Goal: Task Accomplishment & Management: Manage account settings

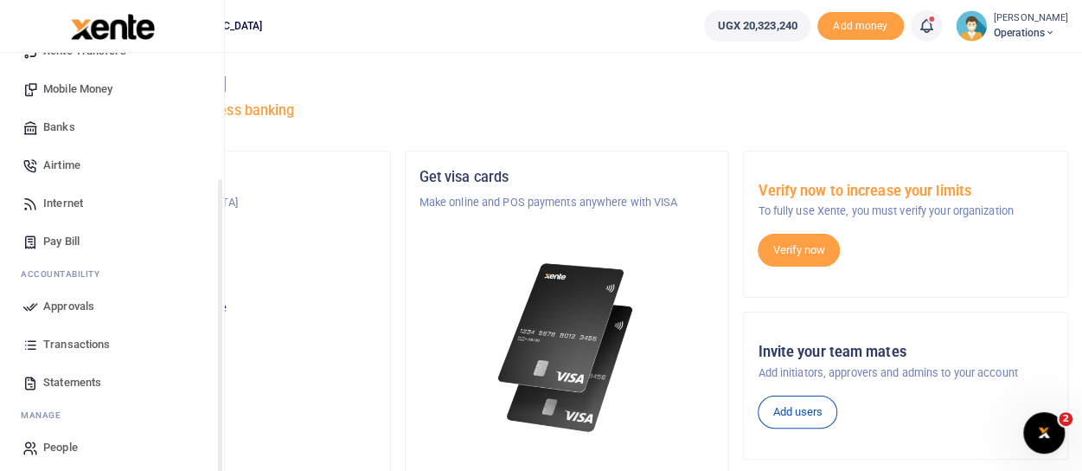
scroll to position [184, 0]
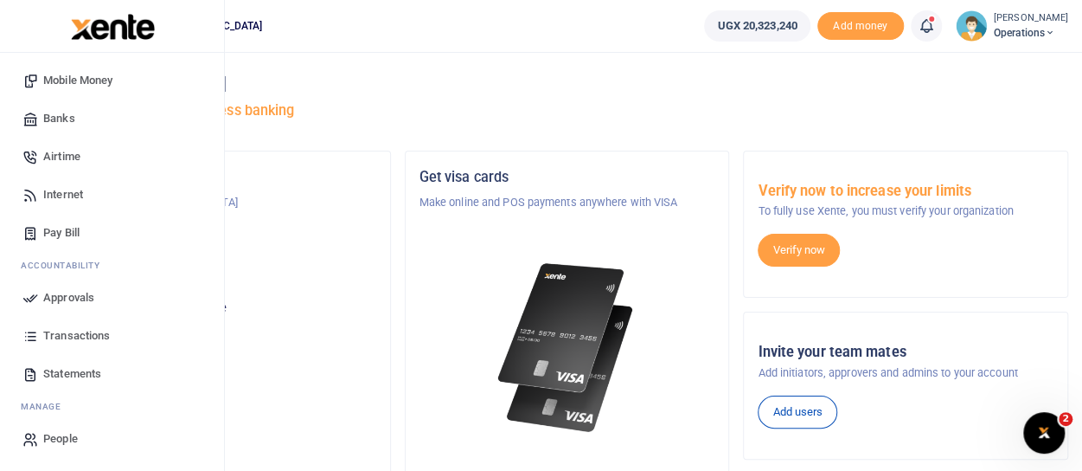
click at [53, 299] on span "Approvals" at bounding box center [68, 297] width 51 height 17
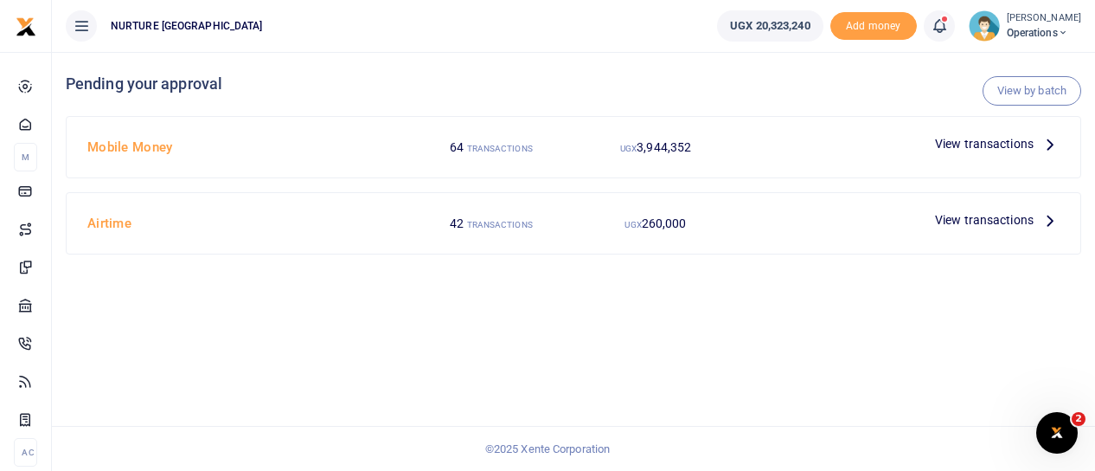
click at [958, 144] on span "View transactions" at bounding box center [984, 143] width 99 height 19
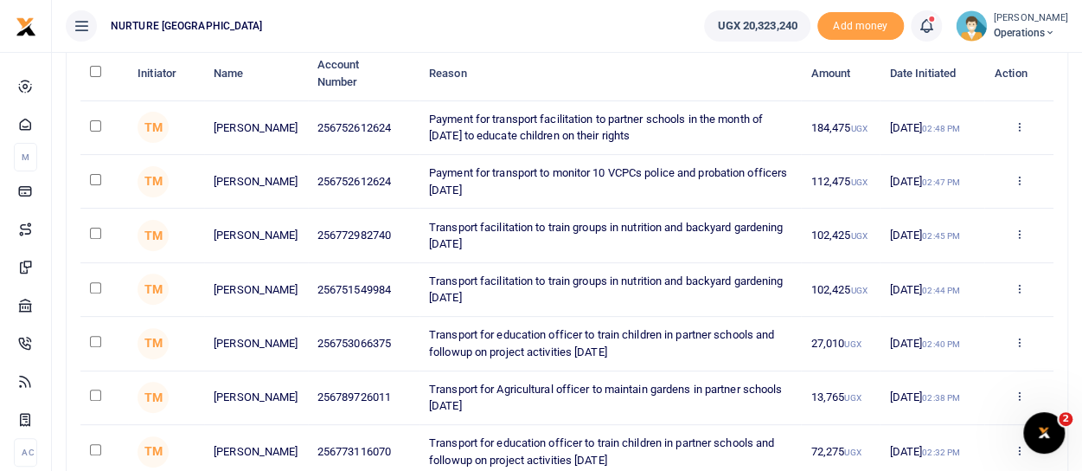
scroll to position [260, 0]
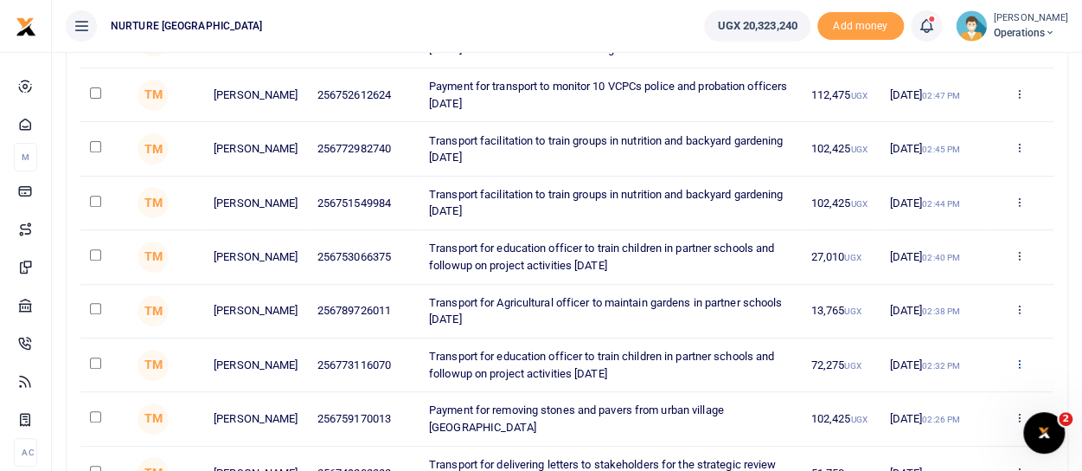
click at [1020, 361] on icon at bounding box center [1018, 363] width 11 height 12
click at [966, 300] on link "Decline" at bounding box center [955, 300] width 137 height 24
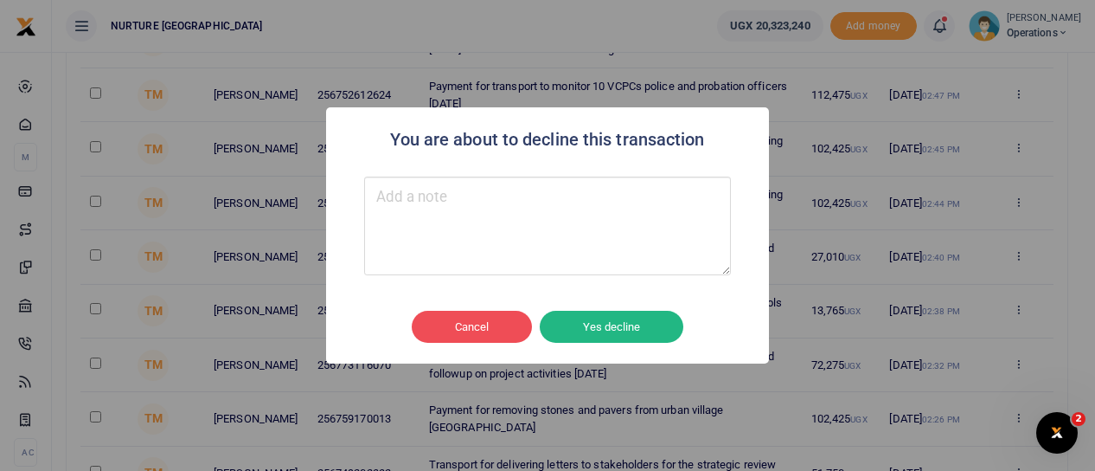
click at [495, 231] on textarea "Type your message here" at bounding box center [547, 226] width 367 height 99
type textarea "wrong amount paid"
click at [611, 314] on button "Yes decline" at bounding box center [612, 327] width 144 height 33
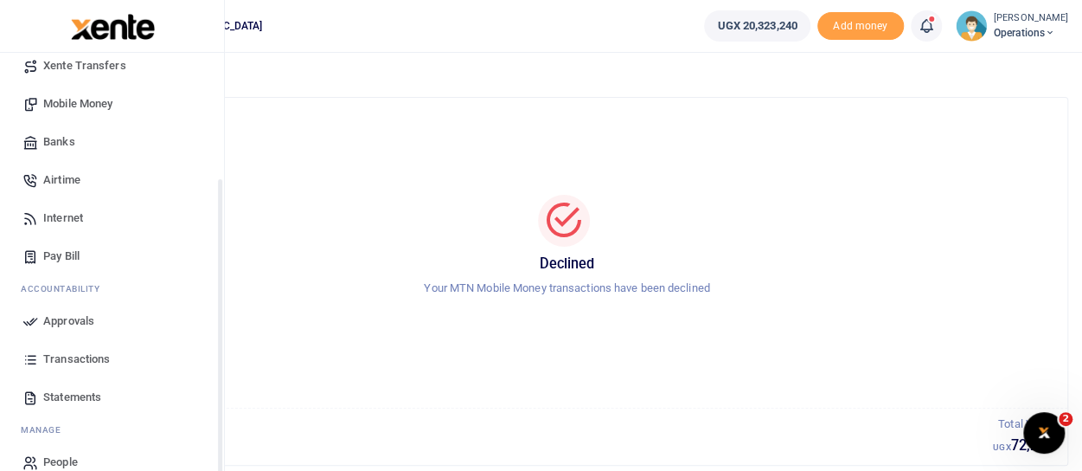
scroll to position [173, 0]
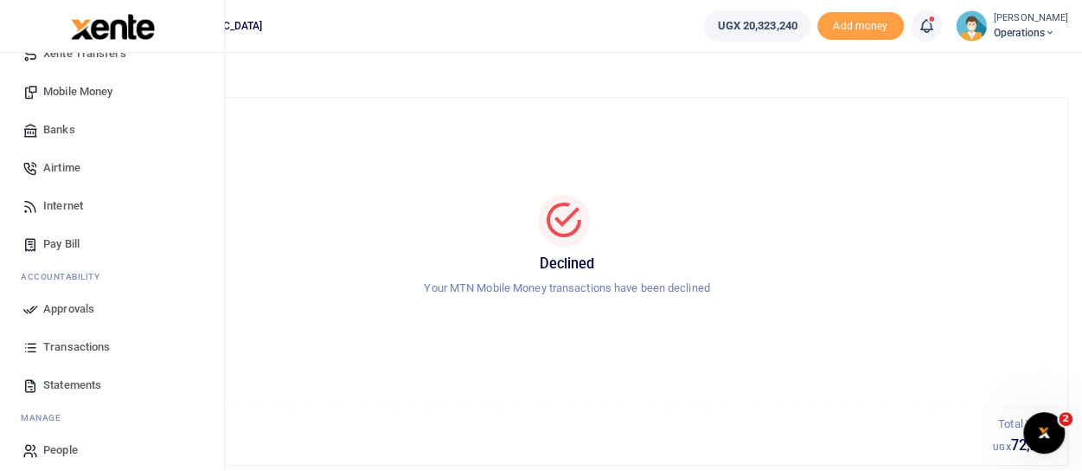
click at [89, 308] on span "Approvals" at bounding box center [68, 308] width 51 height 17
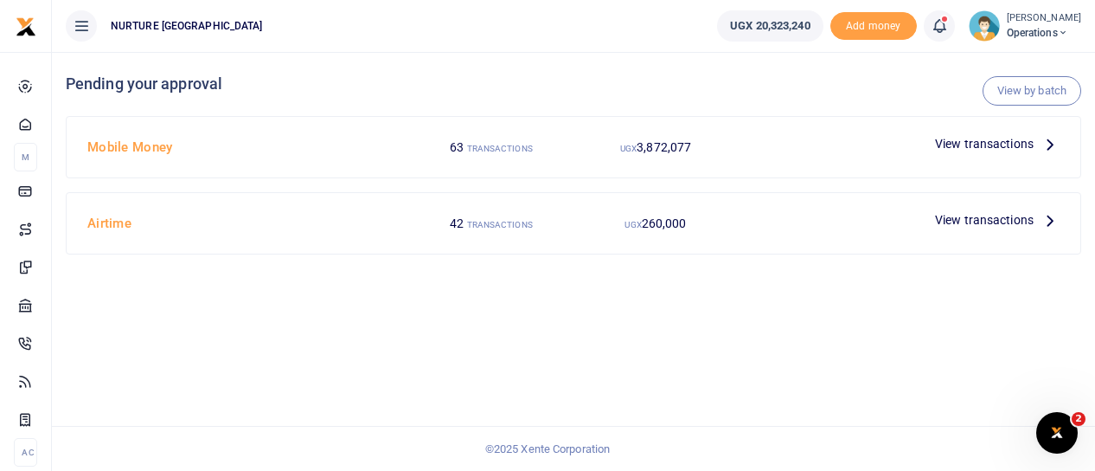
click at [1005, 144] on span "View transactions" at bounding box center [984, 143] width 99 height 19
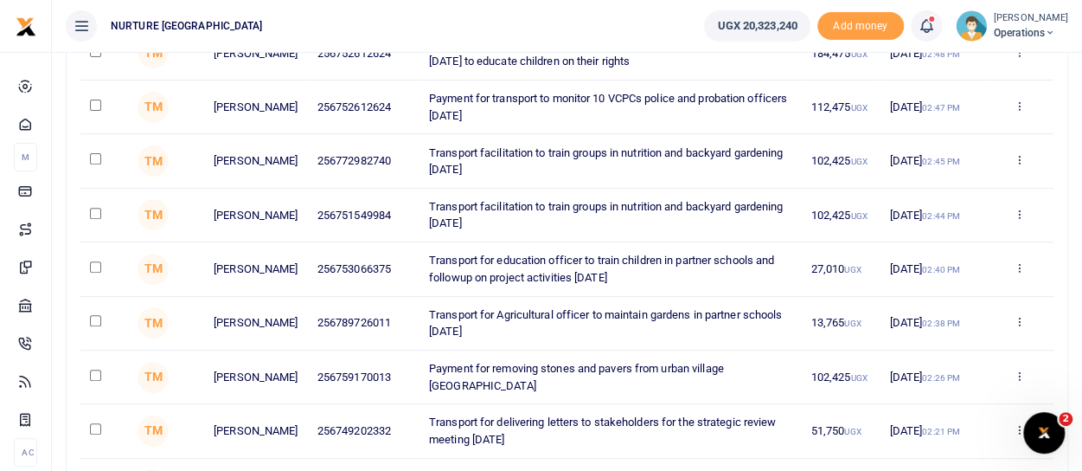
scroll to position [346, 0]
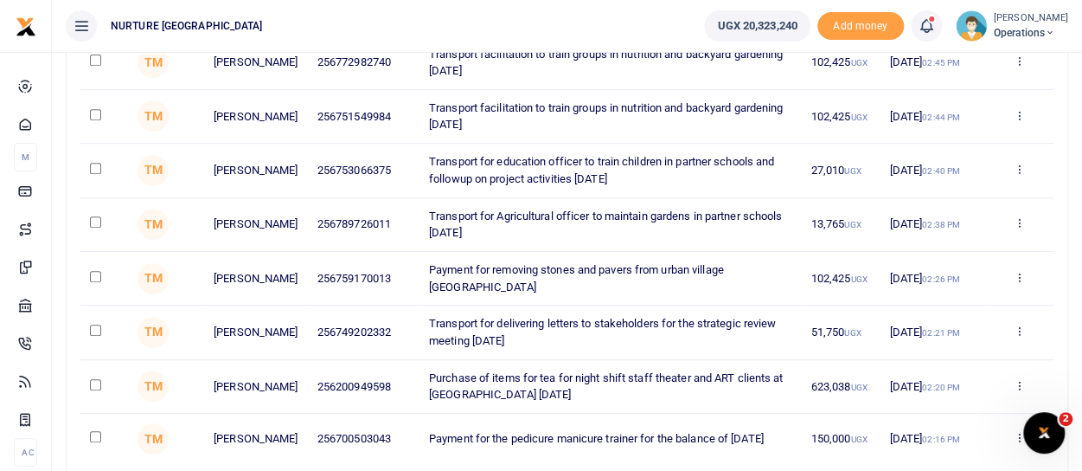
click at [91, 216] on input "checkbox" at bounding box center [95, 221] width 11 height 11
checkbox input "true"
click at [97, 273] on input "checkbox" at bounding box center [95, 276] width 11 height 11
checkbox input "false"
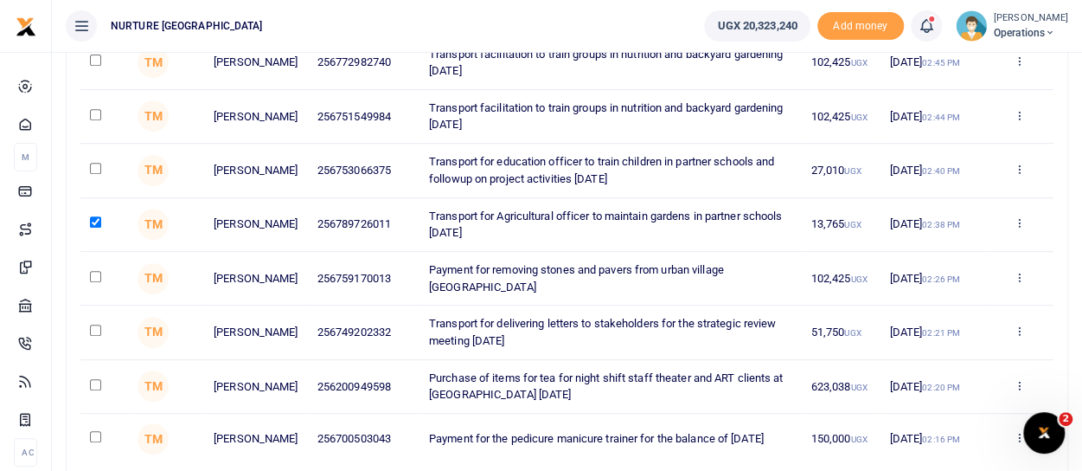
click at [95, 165] on input "checkbox" at bounding box center [95, 168] width 11 height 11
checkbox input "true"
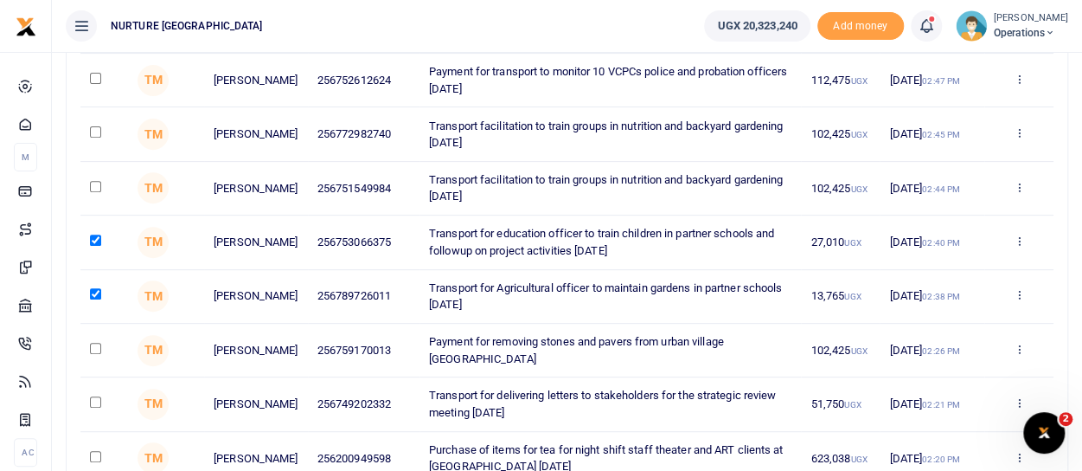
scroll to position [260, 0]
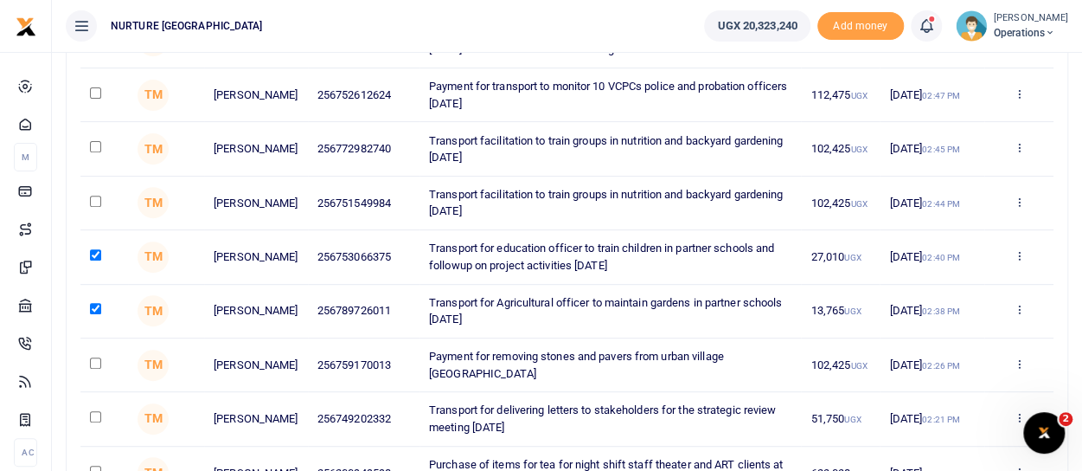
click at [97, 89] on input "checkbox" at bounding box center [95, 92] width 11 height 11
checkbox input "true"
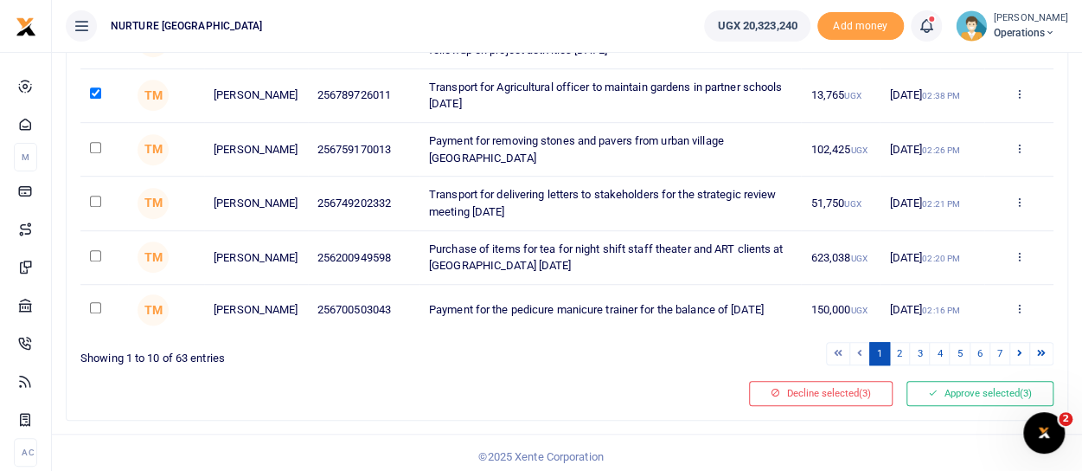
scroll to position [480, 0]
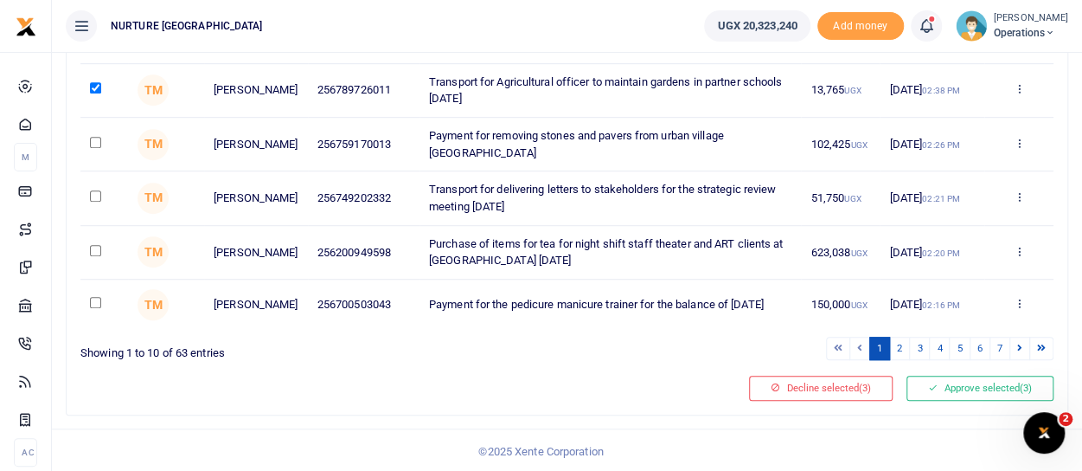
click at [97, 137] on input "checkbox" at bounding box center [95, 142] width 11 height 11
checkbox input "true"
click at [95, 191] on input "checkbox" at bounding box center [95, 195] width 11 height 11
checkbox input "true"
click at [93, 246] on input "checkbox" at bounding box center [95, 250] width 11 height 11
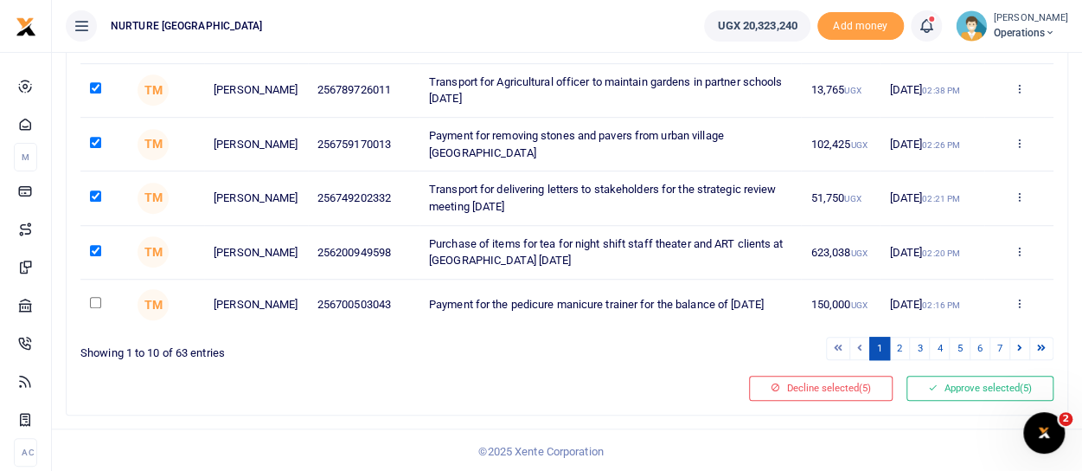
click at [93, 246] on input "checkbox" at bounding box center [95, 250] width 11 height 11
checkbox input "false"
click at [93, 297] on input "checkbox" at bounding box center [95, 302] width 11 height 11
checkbox input "true"
click at [93, 248] on input "checkbox" at bounding box center [95, 250] width 11 height 11
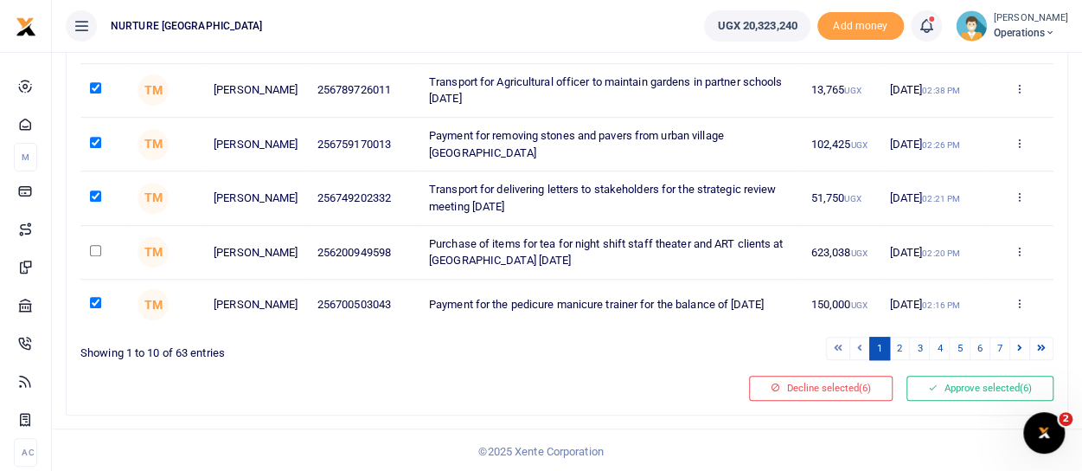
checkbox input "true"
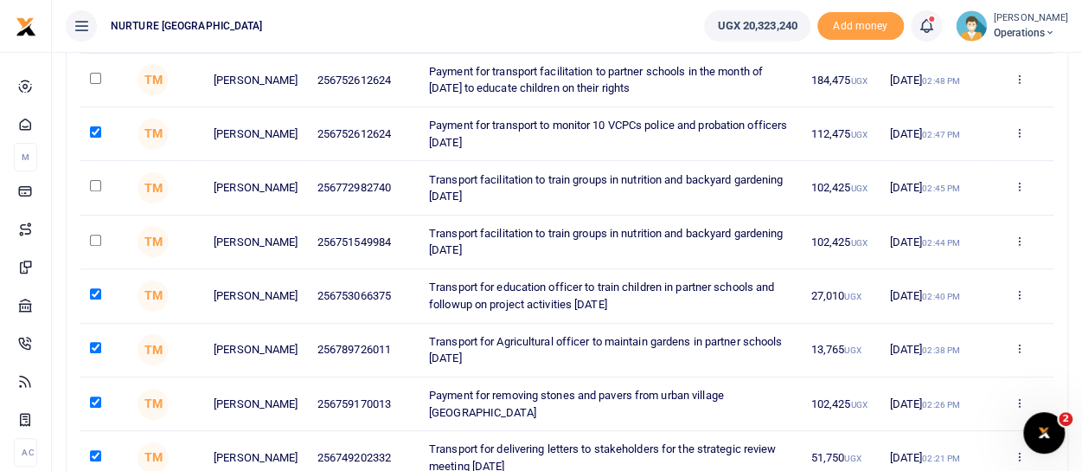
scroll to position [134, 0]
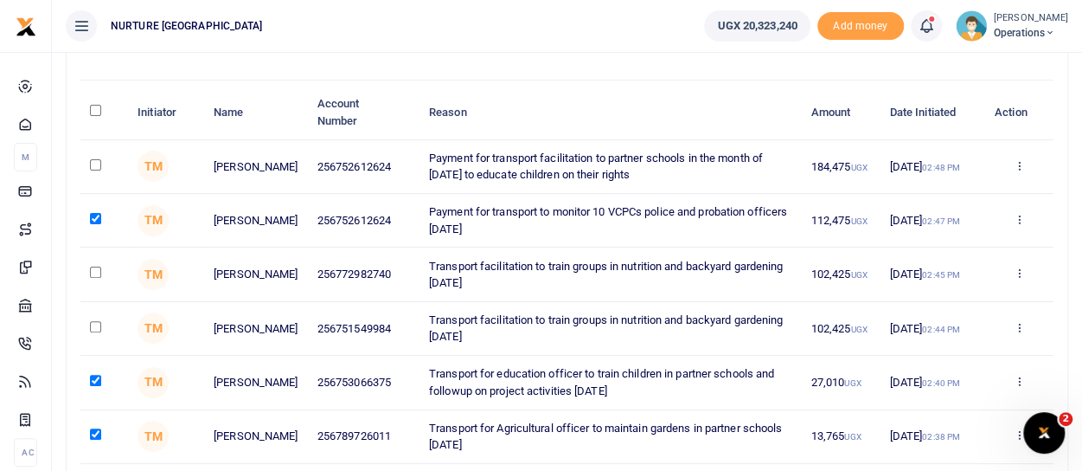
click at [95, 271] on input "checkbox" at bounding box center [95, 271] width 11 height 11
checkbox input "true"
click at [93, 323] on input "checkbox" at bounding box center [95, 326] width 11 height 11
checkbox input "true"
click at [94, 165] on input "checkbox" at bounding box center [95, 164] width 11 height 11
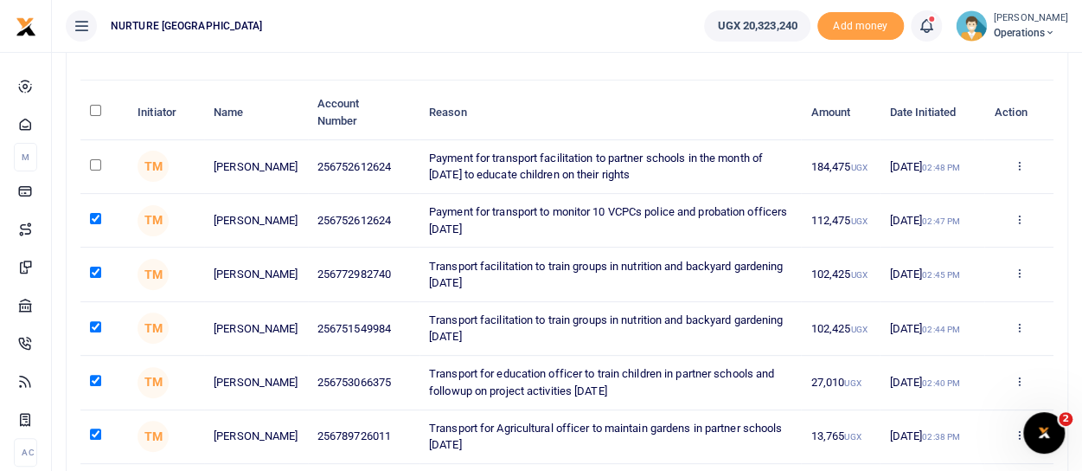
checkbox input "true"
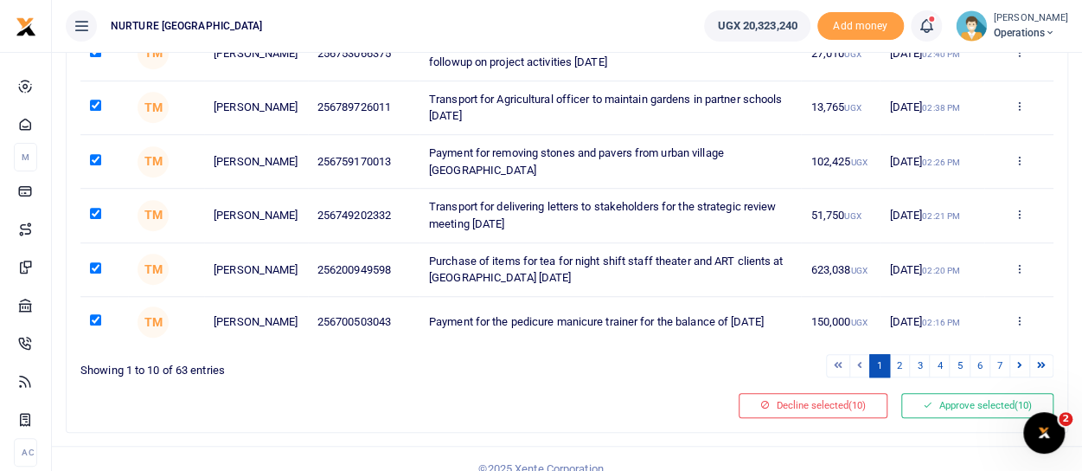
scroll to position [480, 0]
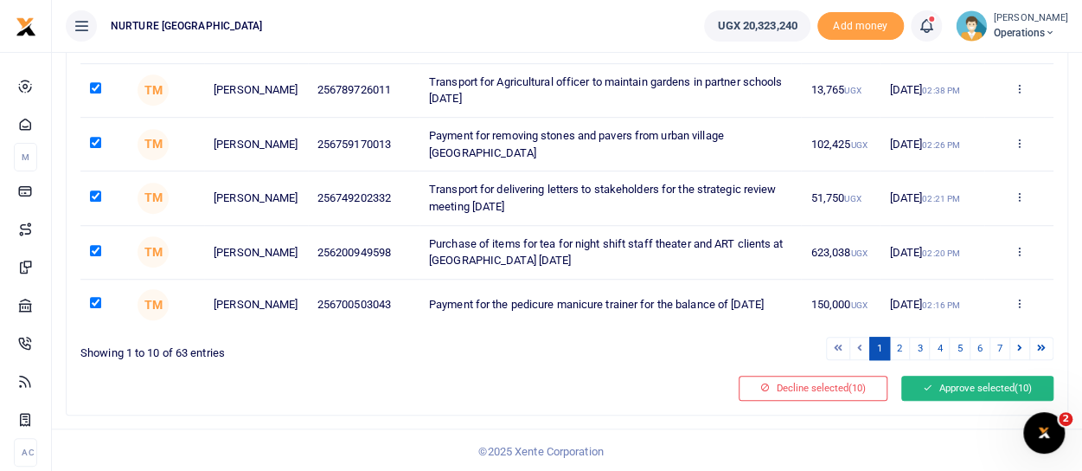
click at [980, 382] on button "Approve selected (10)" at bounding box center [978, 388] width 152 height 24
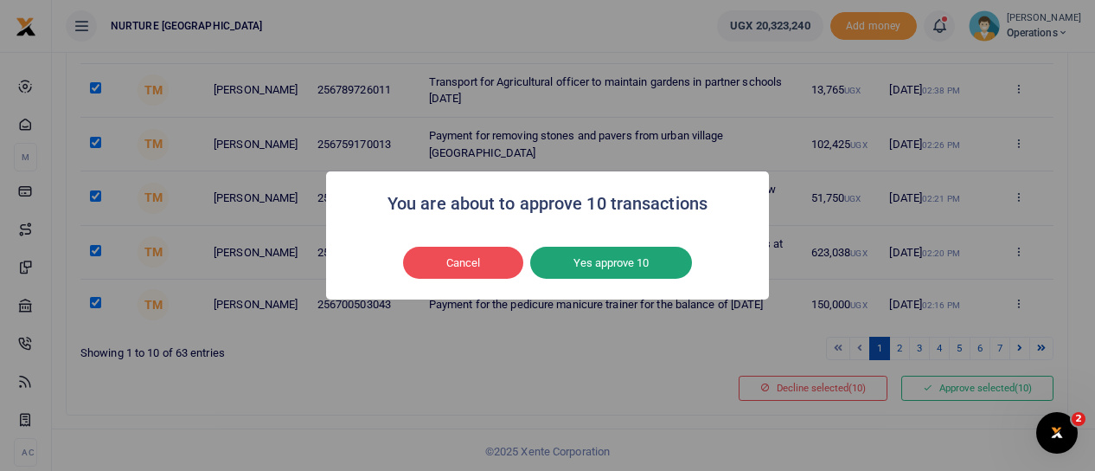
click at [626, 254] on button "Yes approve 10" at bounding box center [611, 263] width 162 height 33
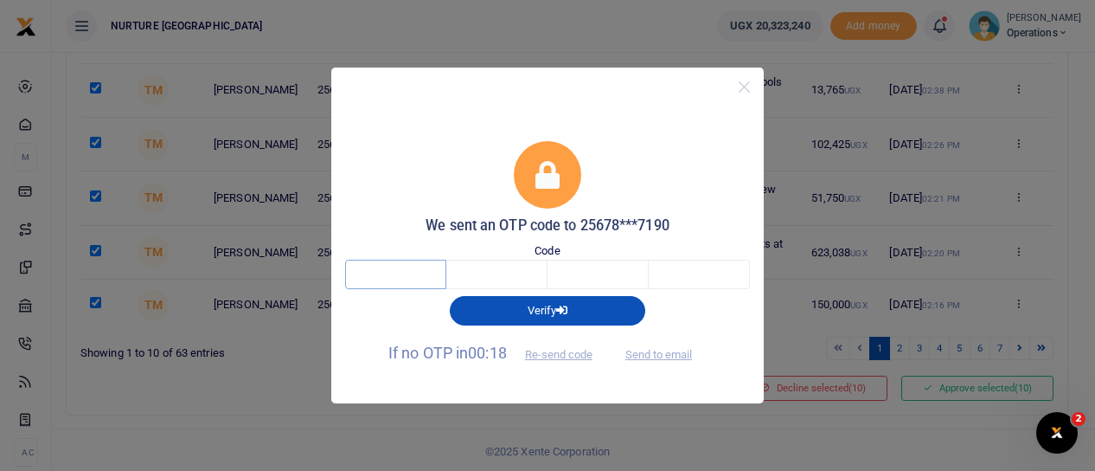
click at [384, 276] on input "text" at bounding box center [395, 274] width 101 height 29
type input "7"
type input "8"
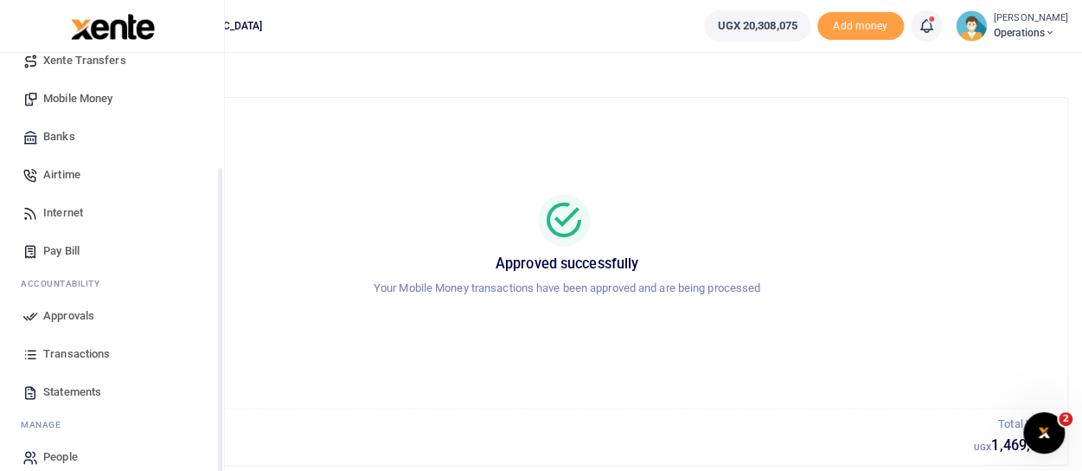
scroll to position [173, 0]
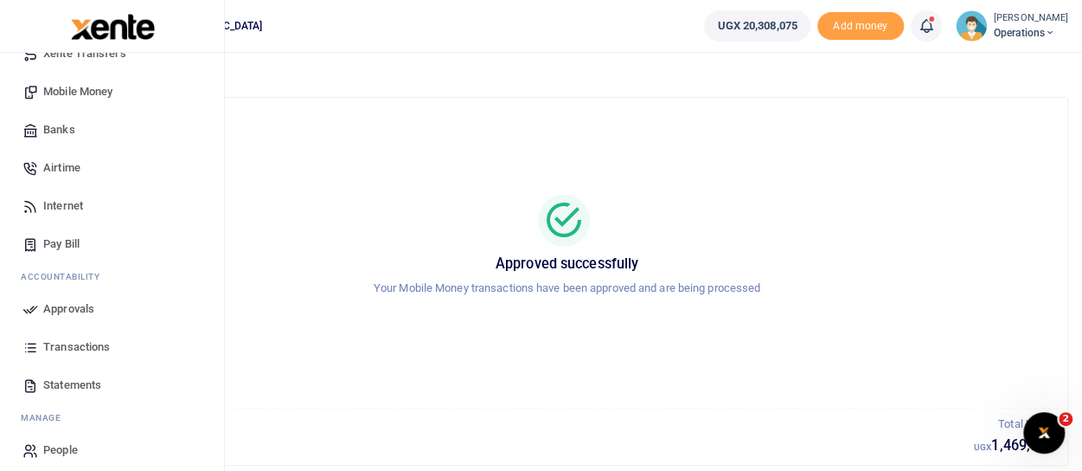
click at [71, 304] on span "Approvals" at bounding box center [68, 308] width 51 height 17
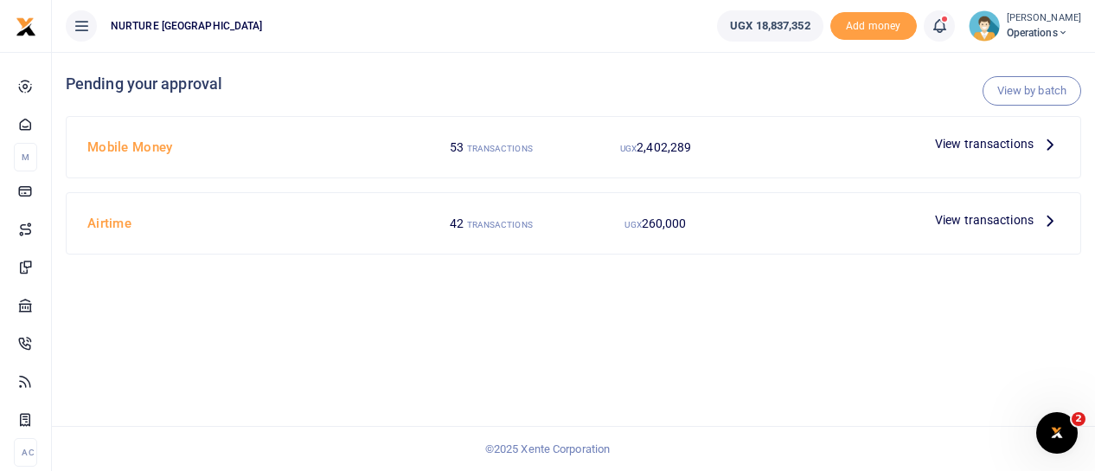
click at [973, 143] on span "View transactions" at bounding box center [984, 143] width 99 height 19
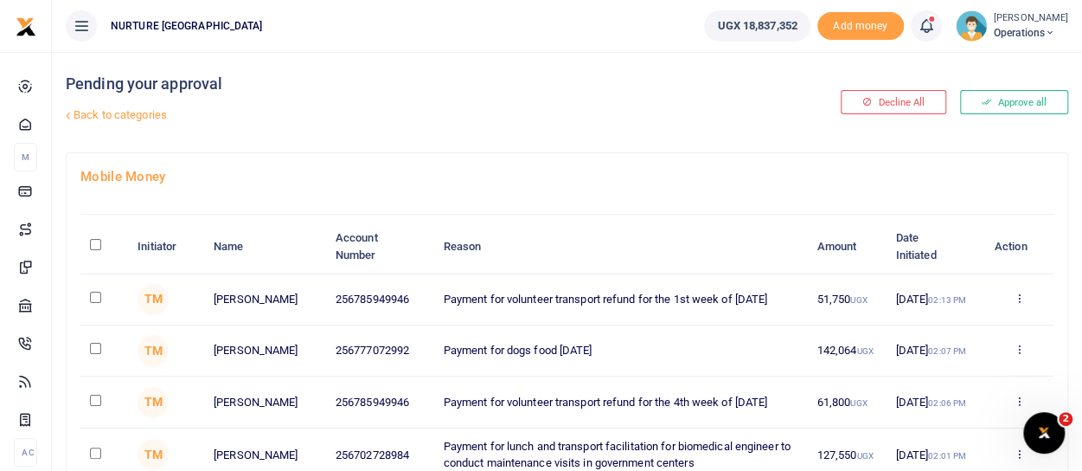
click at [96, 296] on input "checkbox" at bounding box center [95, 297] width 11 height 11
checkbox input "true"
click at [93, 404] on input "checkbox" at bounding box center [95, 400] width 11 height 11
checkbox input "true"
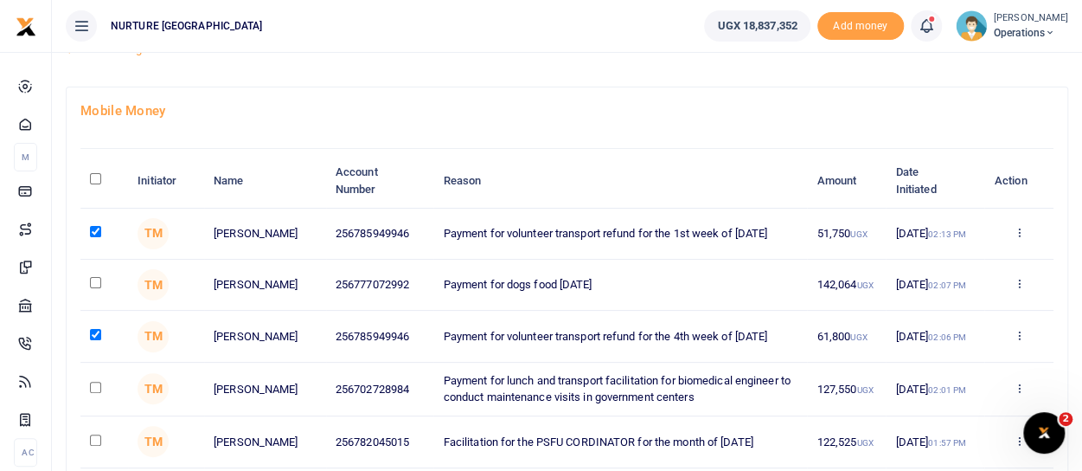
scroll to position [87, 0]
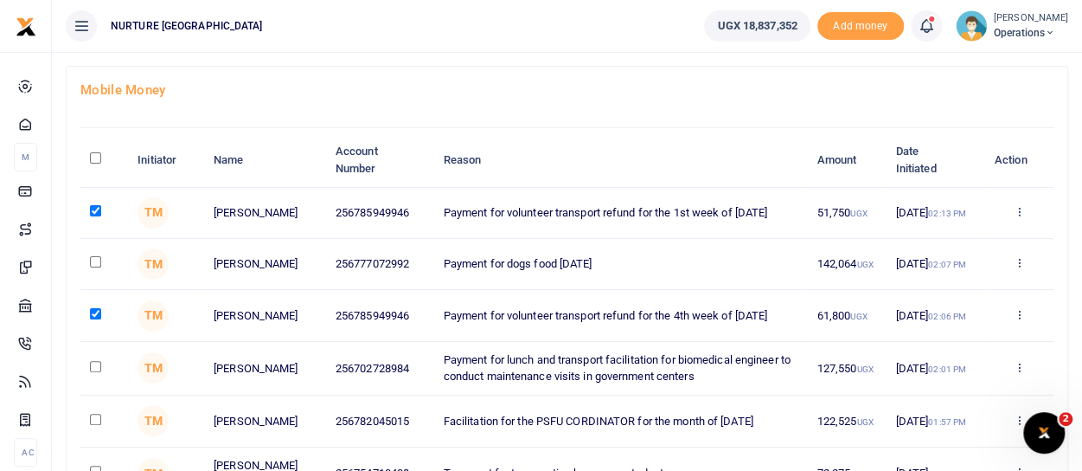
click at [92, 368] on input "checkbox" at bounding box center [95, 366] width 11 height 11
checkbox input "true"
click at [93, 425] on input "checkbox" at bounding box center [95, 419] width 11 height 11
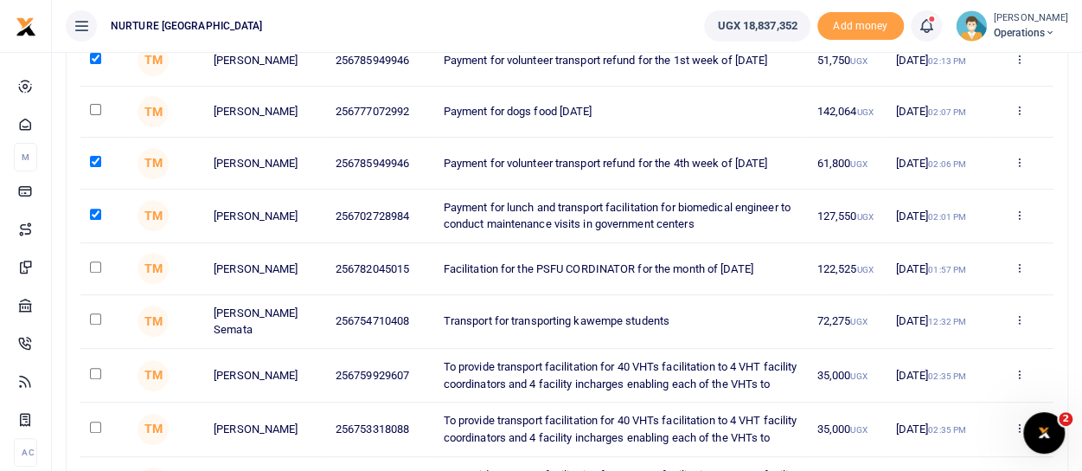
scroll to position [260, 0]
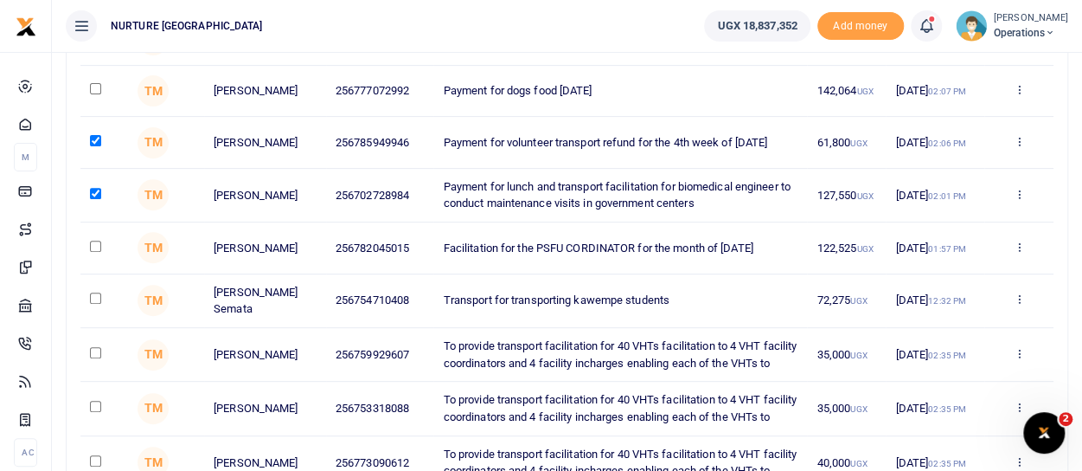
click at [97, 252] on input "checkbox" at bounding box center [95, 246] width 11 height 11
click at [94, 248] on input "checkbox" at bounding box center [95, 246] width 11 height 11
checkbox input "true"
click at [95, 304] on input "checkbox" at bounding box center [95, 297] width 11 height 11
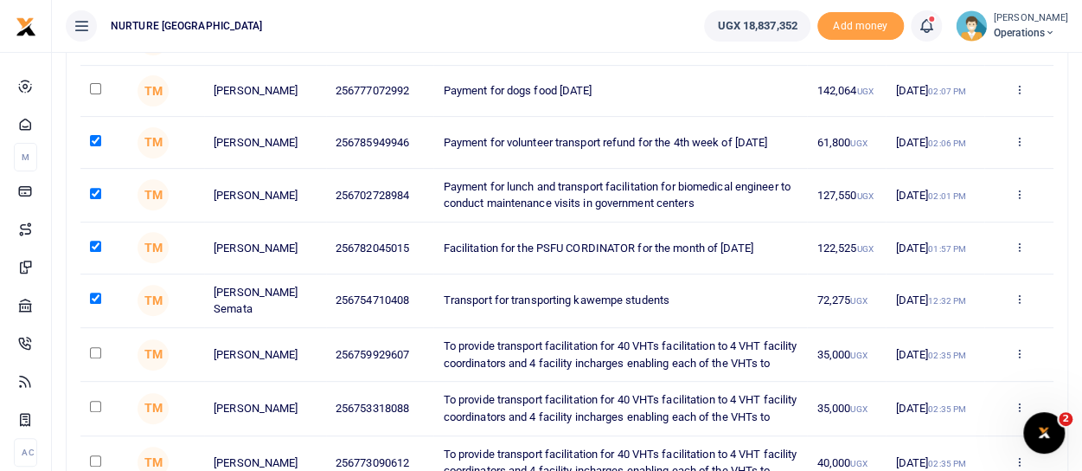
click at [95, 304] on input "checkbox" at bounding box center [95, 297] width 11 height 11
checkbox input "true"
click at [95, 87] on input "checkbox" at bounding box center [95, 88] width 11 height 11
checkbox input "true"
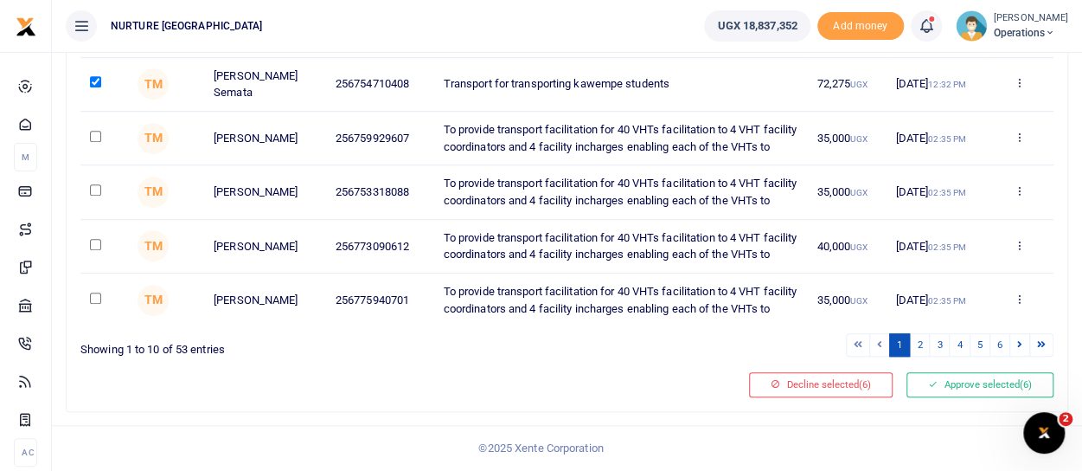
scroll to position [548, 0]
click at [980, 385] on button "Approve selected (6)" at bounding box center [980, 384] width 147 height 24
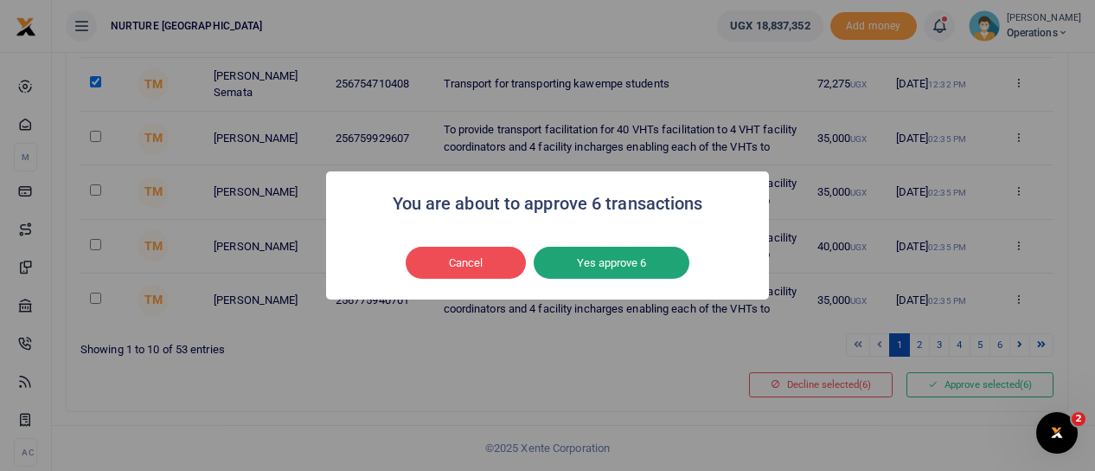
click at [624, 255] on button "Yes approve 6" at bounding box center [612, 263] width 156 height 33
click at [0, 0] on div at bounding box center [0, 0] width 0 height 0
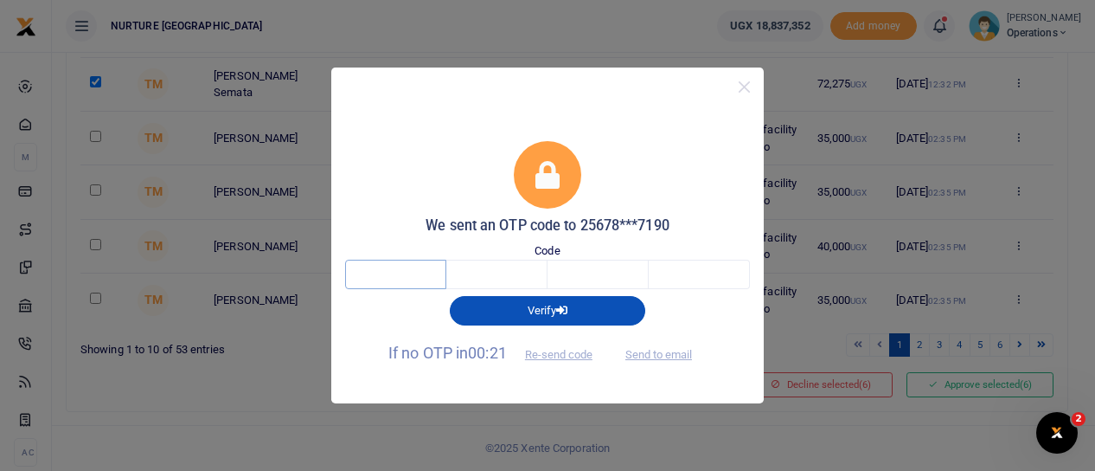
click at [388, 267] on input "text" at bounding box center [395, 274] width 101 height 29
type input "2"
type input "8"
type input "1"
type input "8"
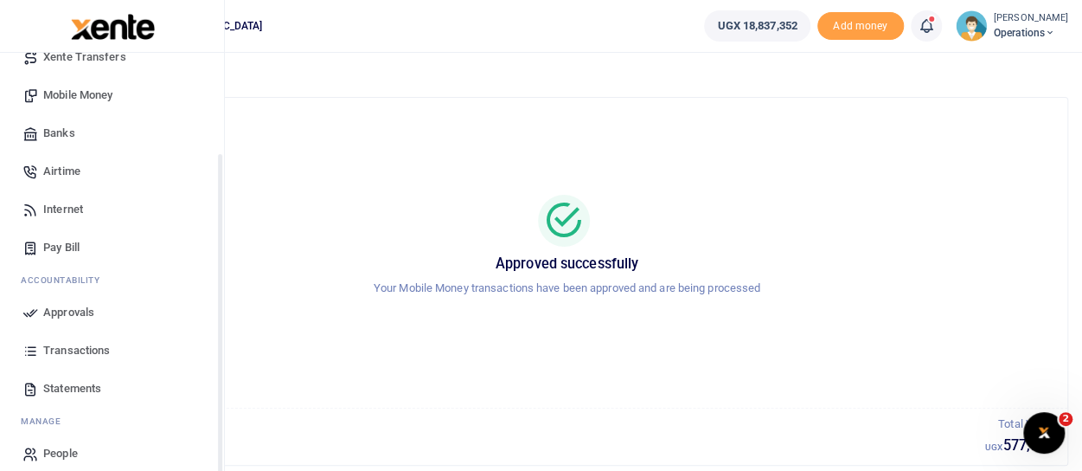
scroll to position [173, 0]
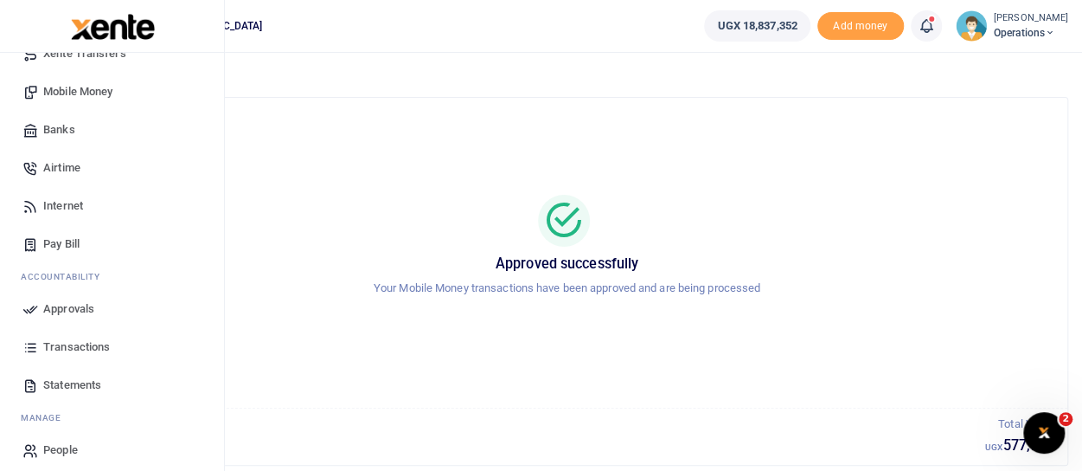
click at [108, 93] on span "Mobile Money" at bounding box center [77, 91] width 69 height 17
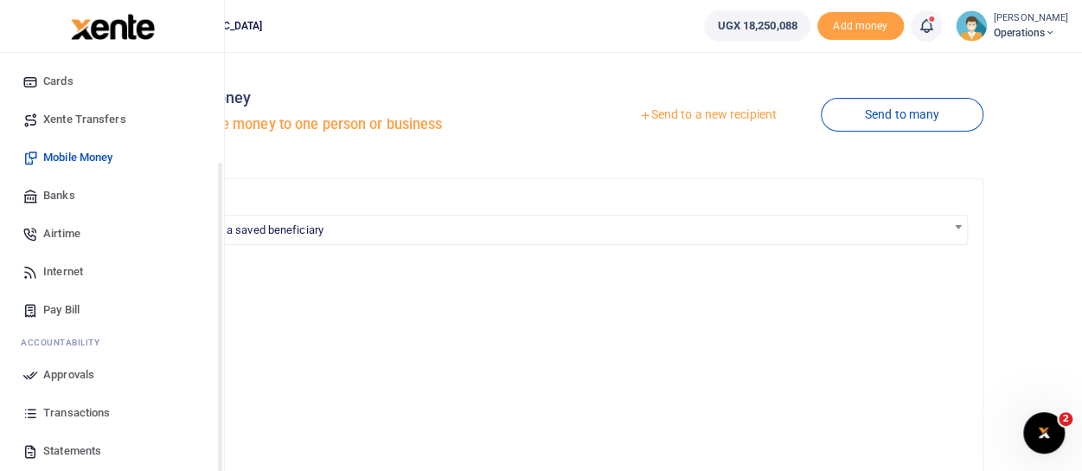
scroll to position [173, 0]
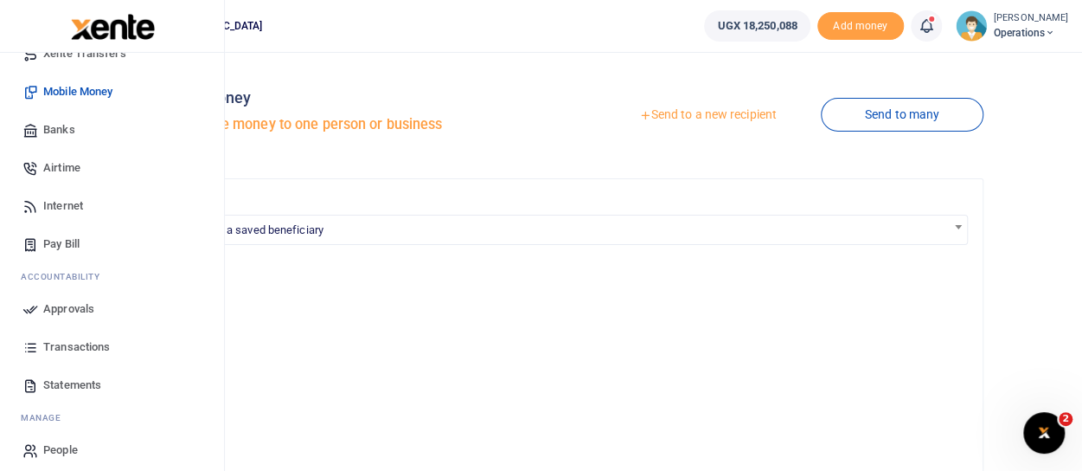
click at [81, 305] on span "Approvals" at bounding box center [68, 308] width 51 height 17
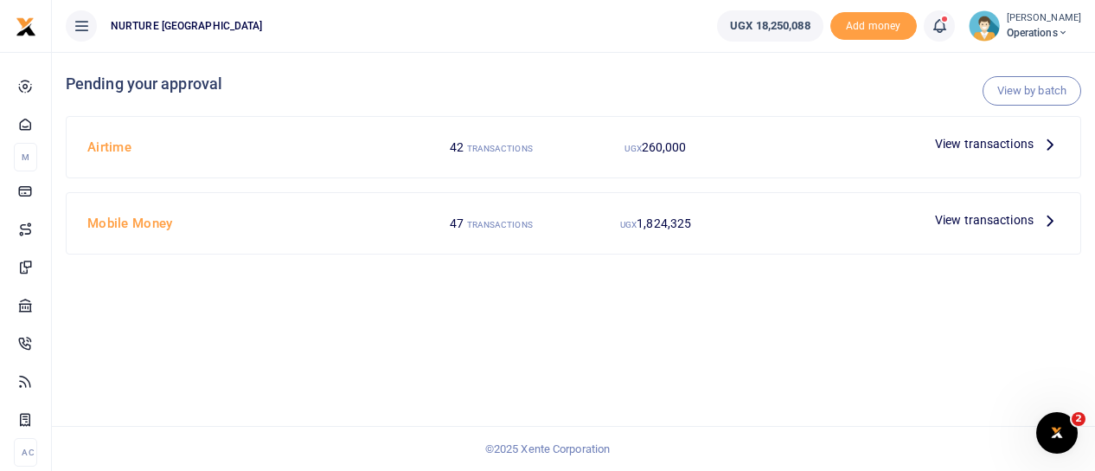
click at [664, 149] on span "260,000" at bounding box center [664, 147] width 45 height 14
click at [974, 138] on span "View transactions" at bounding box center [984, 143] width 99 height 19
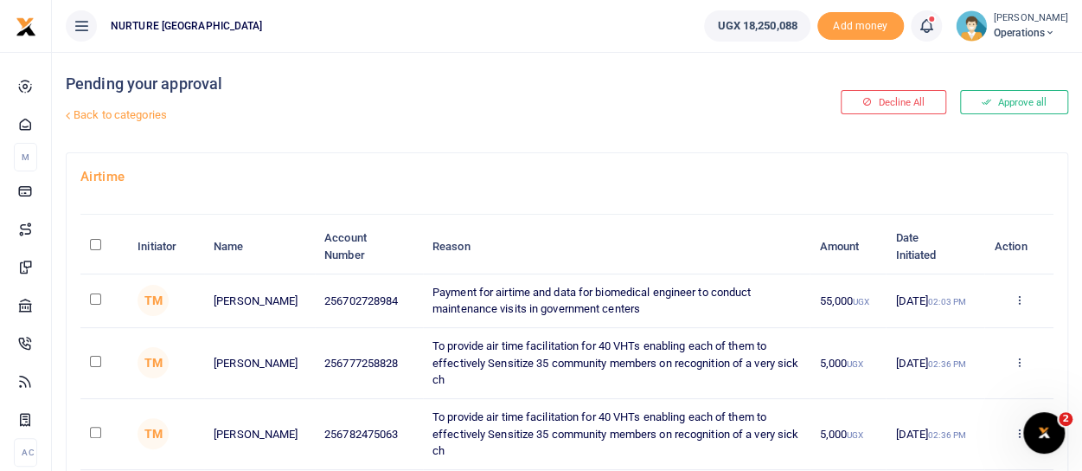
click at [95, 297] on input "checkbox" at bounding box center [95, 298] width 11 height 11
checkbox input "false"
click at [99, 361] on input "checkbox" at bounding box center [95, 361] width 11 height 11
checkbox input "true"
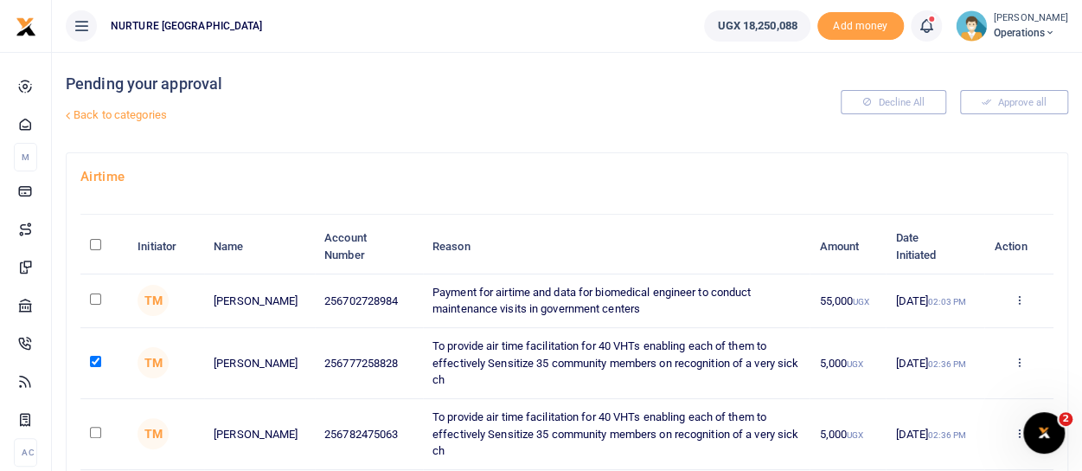
click at [98, 431] on input "checkbox" at bounding box center [95, 432] width 11 height 11
checkbox input "true"
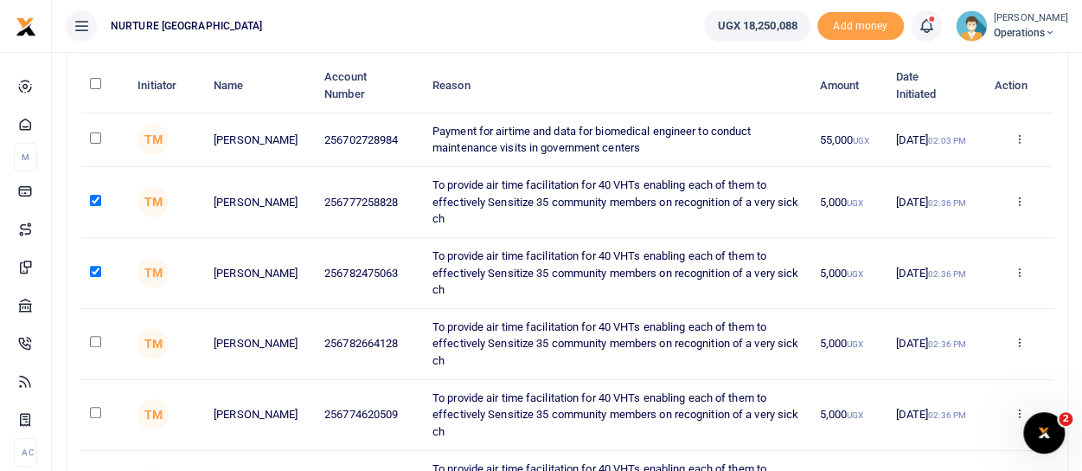
scroll to position [173, 0]
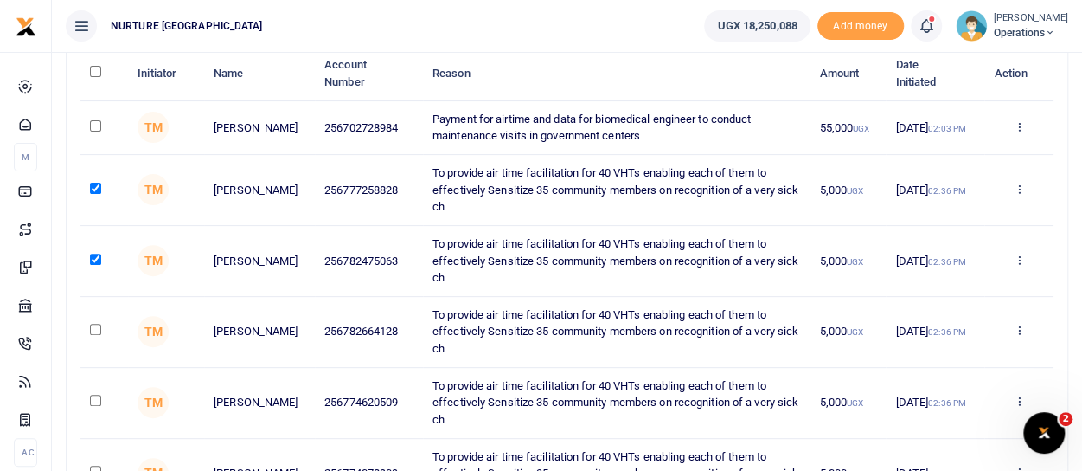
click at [95, 324] on input "checkbox" at bounding box center [95, 329] width 11 height 11
checkbox input "true"
click at [92, 396] on input "checkbox" at bounding box center [95, 400] width 11 height 11
checkbox input "true"
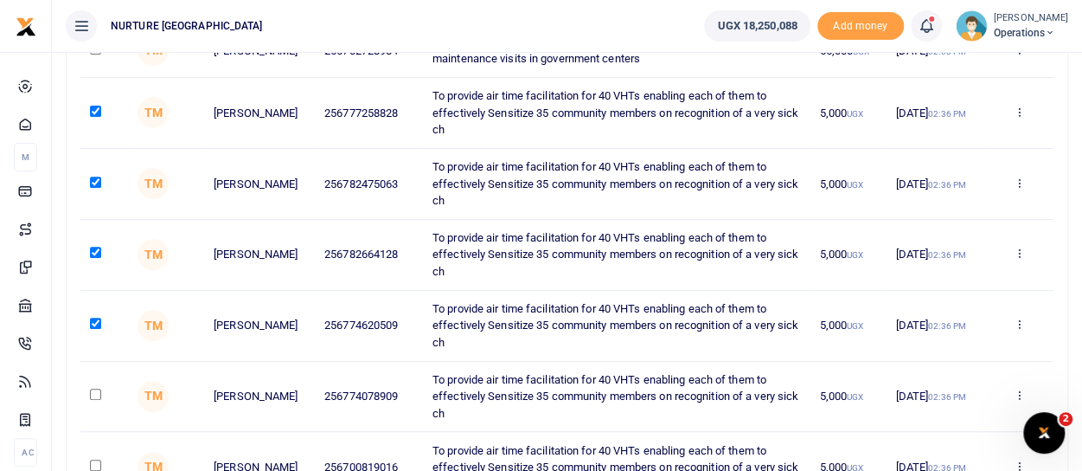
scroll to position [346, 0]
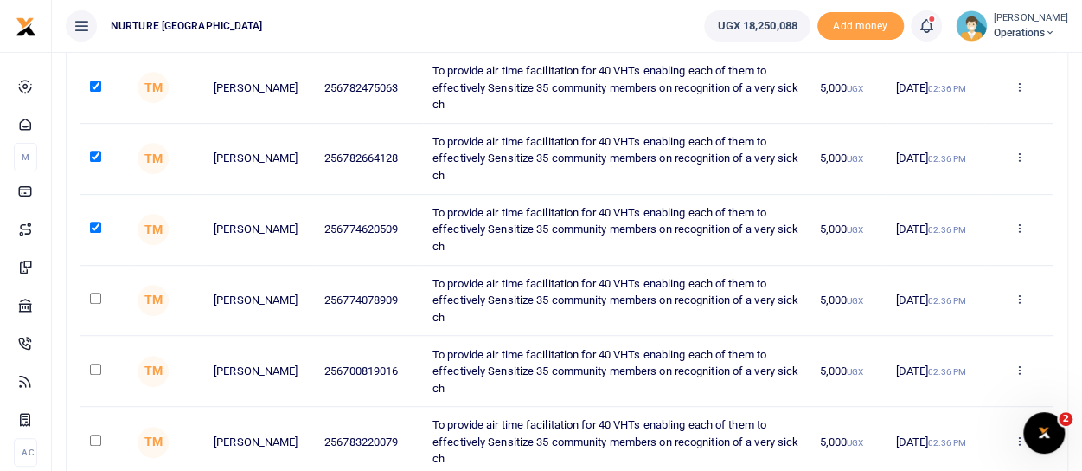
click at [97, 296] on input "checkbox" at bounding box center [95, 297] width 11 height 11
checkbox input "true"
click at [95, 367] on input "checkbox" at bounding box center [95, 368] width 11 height 11
checkbox input "true"
click at [93, 437] on input "checkbox" at bounding box center [95, 439] width 11 height 11
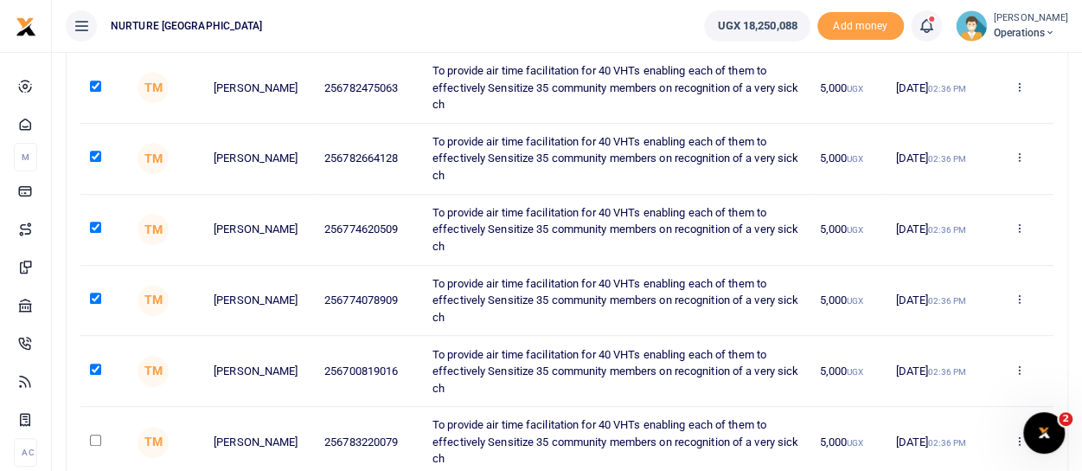
checkbox input "true"
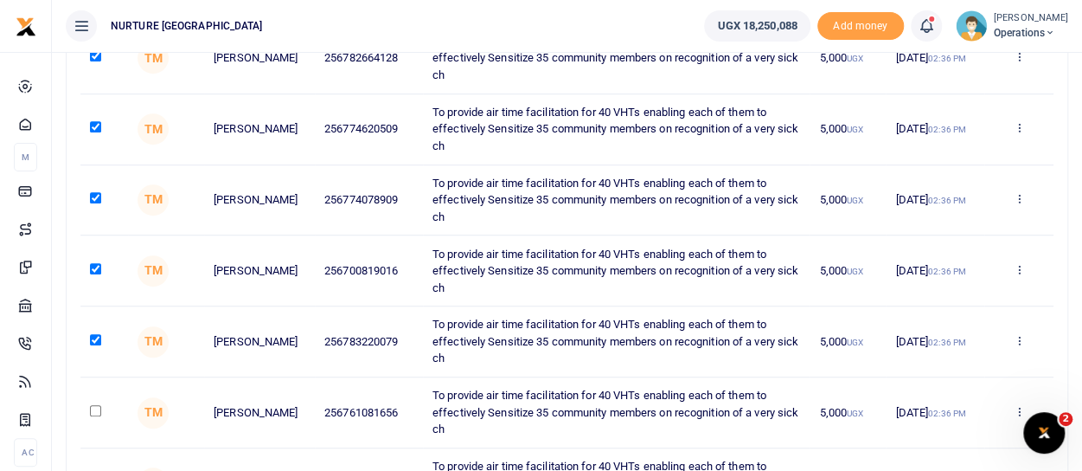
scroll to position [519, 0]
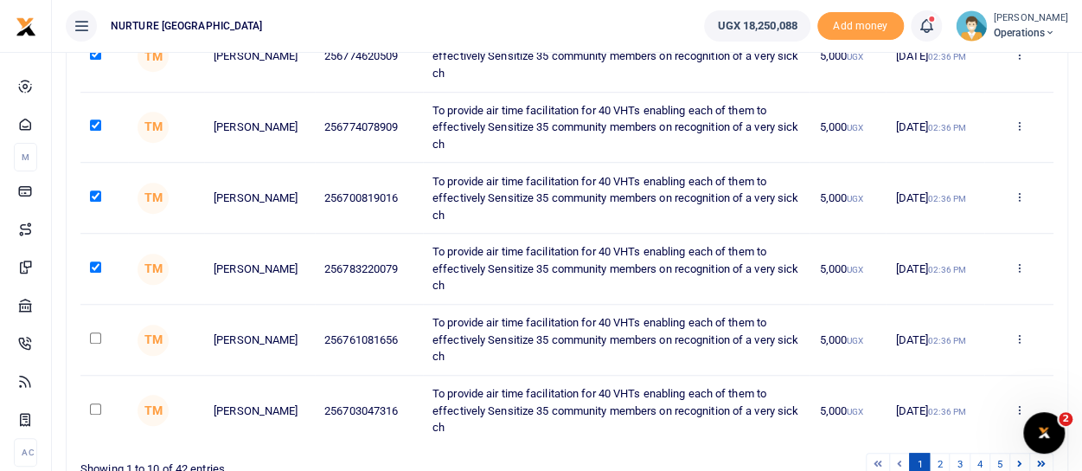
click at [92, 332] on input "checkbox" at bounding box center [95, 337] width 11 height 11
checkbox input "true"
click at [98, 406] on input "checkbox" at bounding box center [95, 408] width 11 height 11
checkbox input "true"
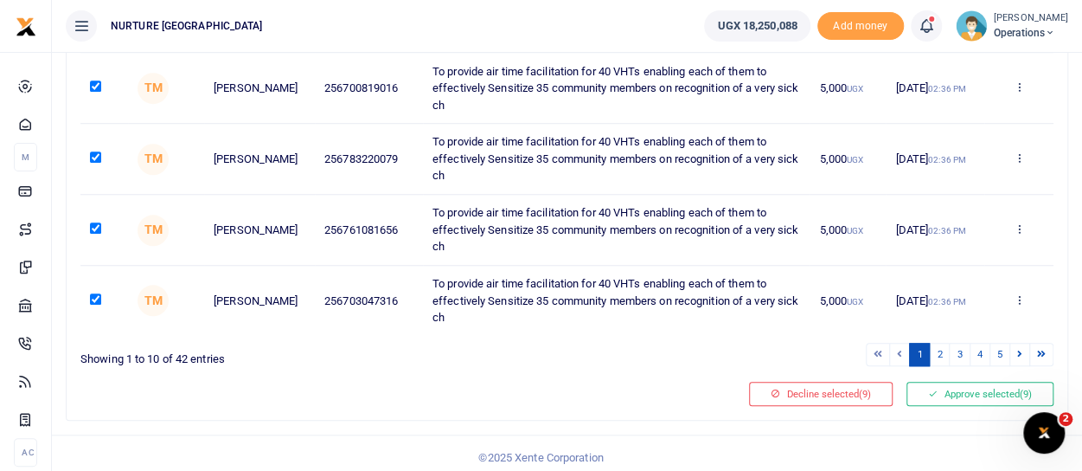
scroll to position [632, 0]
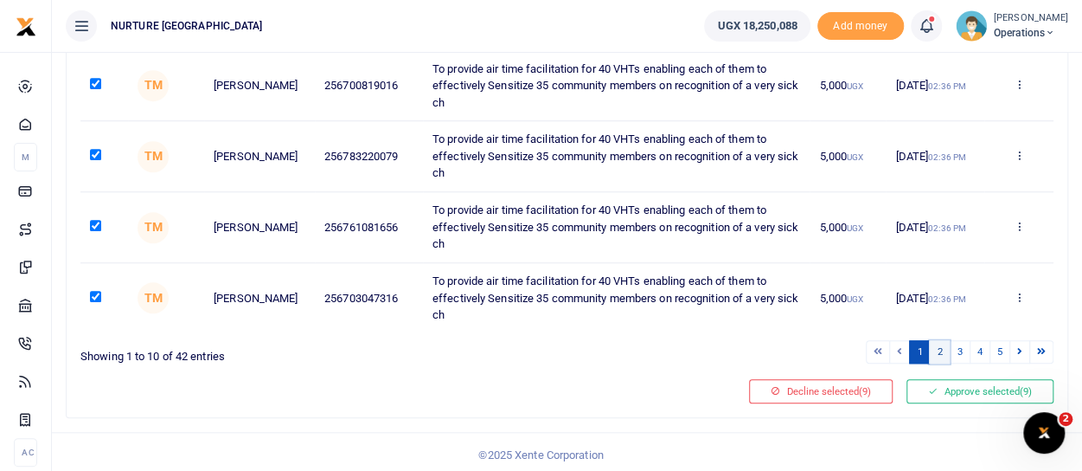
click at [939, 347] on link "2" at bounding box center [939, 351] width 21 height 23
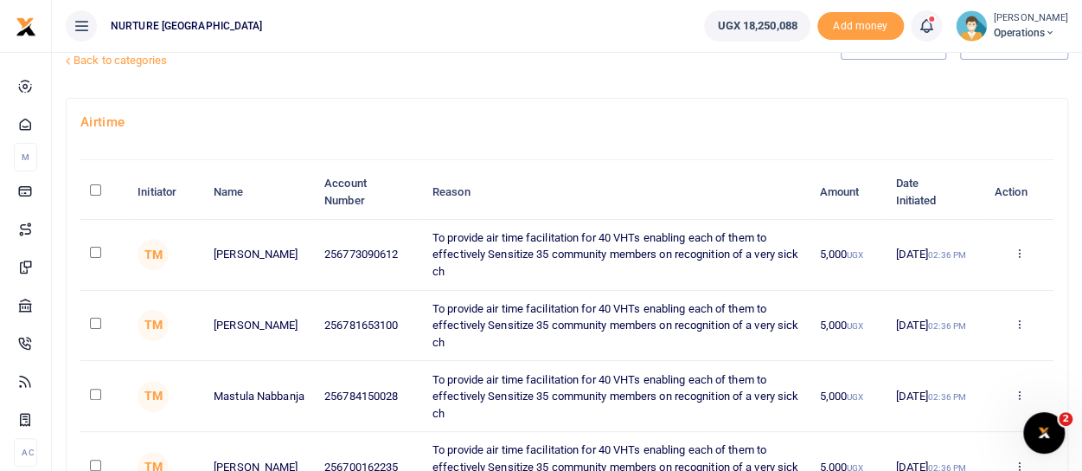
scroll to position [26, 0]
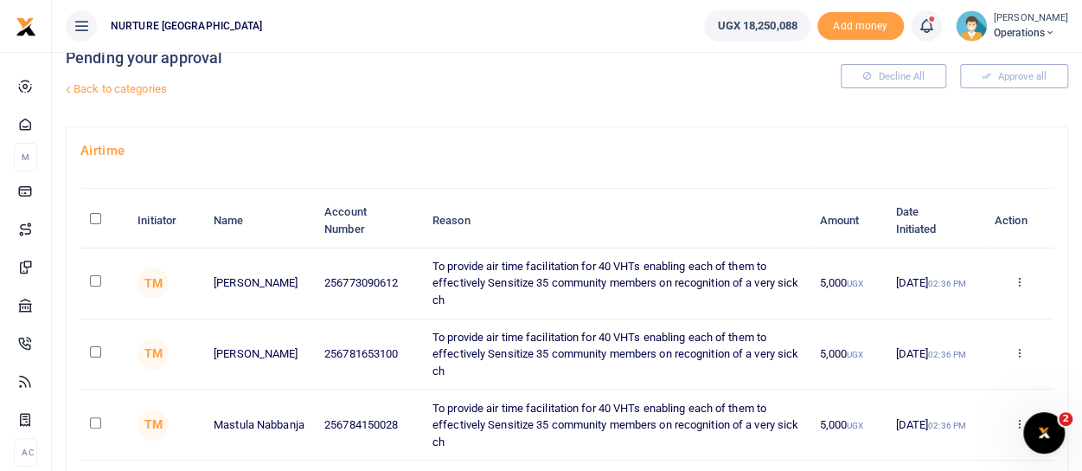
click at [94, 278] on input "checkbox" at bounding box center [95, 280] width 11 height 11
checkbox input "true"
click at [93, 350] on input "checkbox" at bounding box center [95, 351] width 11 height 11
checkbox input "true"
click at [92, 420] on input "checkbox" at bounding box center [95, 422] width 11 height 11
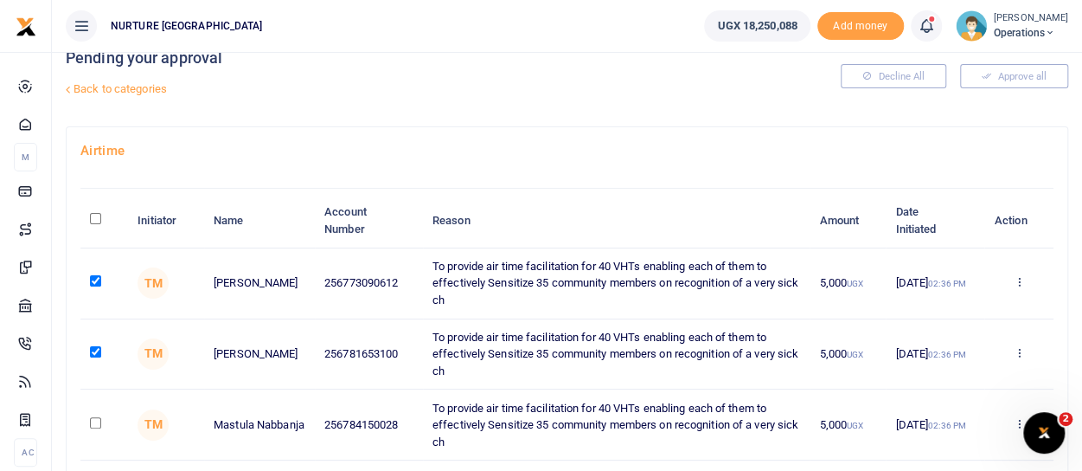
checkbox input "true"
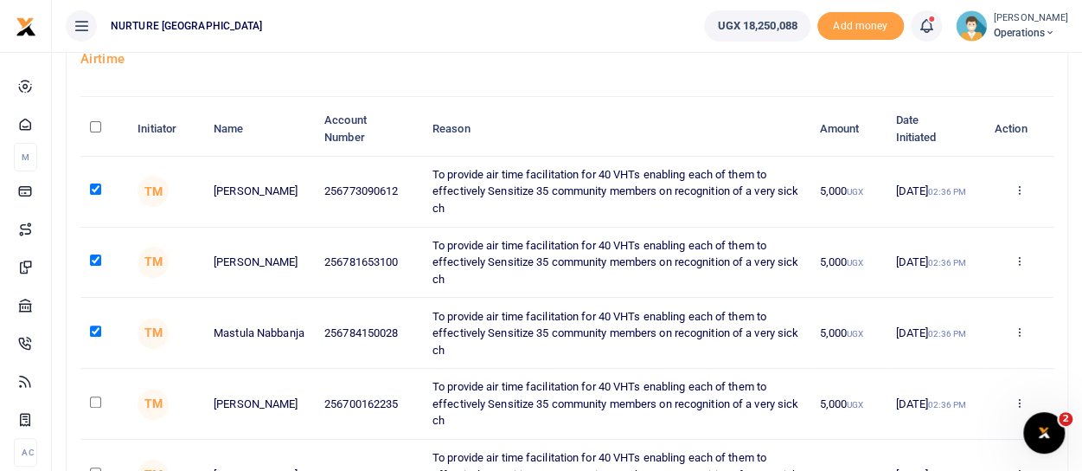
scroll to position [199, 0]
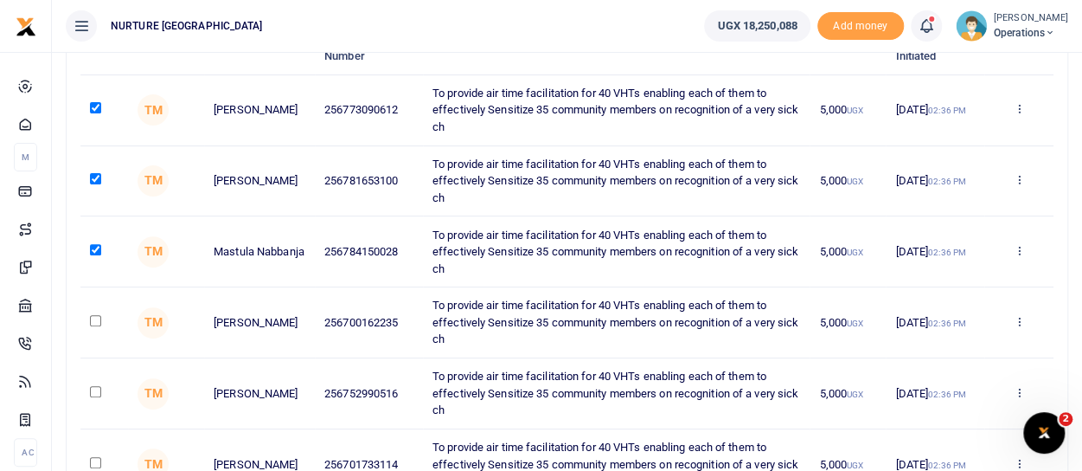
click at [93, 315] on input "checkbox" at bounding box center [95, 320] width 11 height 11
checkbox input "true"
click at [93, 386] on input "checkbox" at bounding box center [95, 391] width 11 height 11
checkbox input "true"
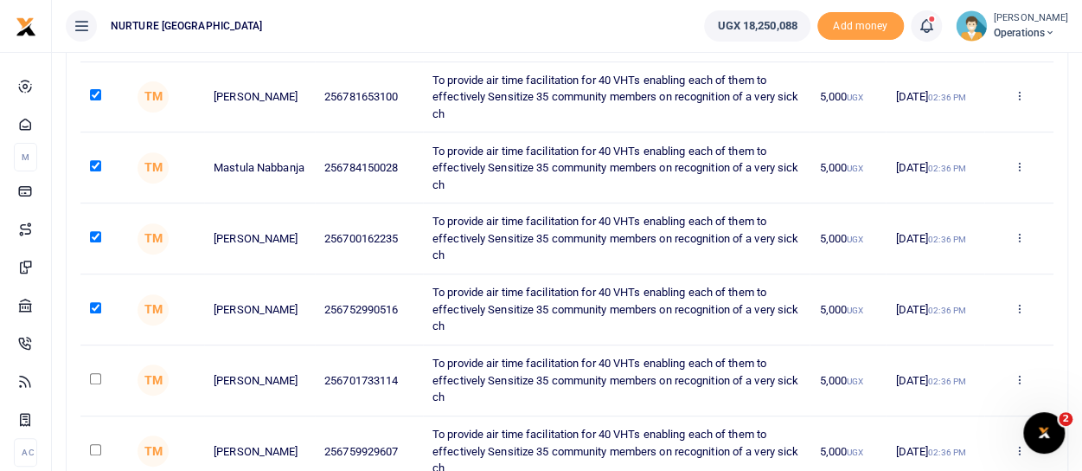
scroll to position [372, 0]
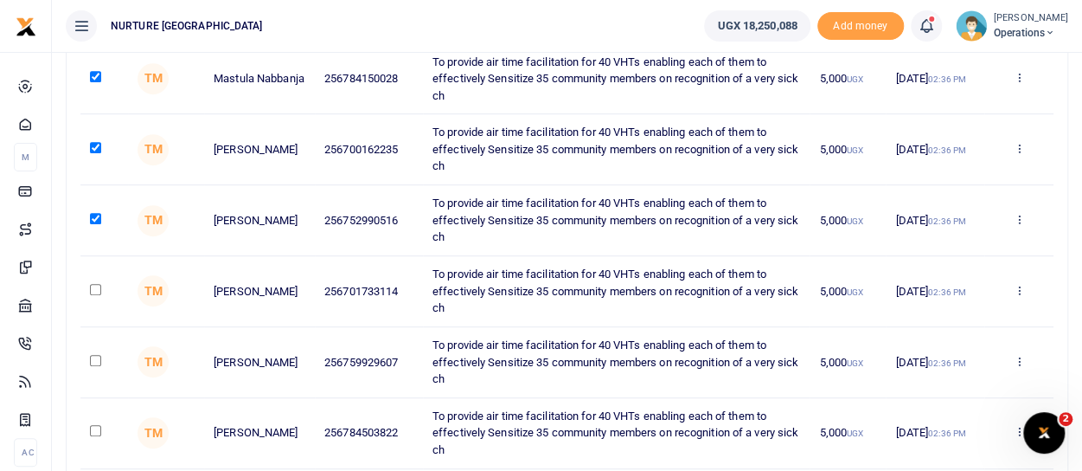
click at [96, 284] on input "checkbox" at bounding box center [95, 289] width 11 height 11
checkbox input "true"
click at [95, 355] on input "checkbox" at bounding box center [95, 360] width 11 height 11
checkbox input "true"
click at [91, 425] on input "checkbox" at bounding box center [95, 430] width 11 height 11
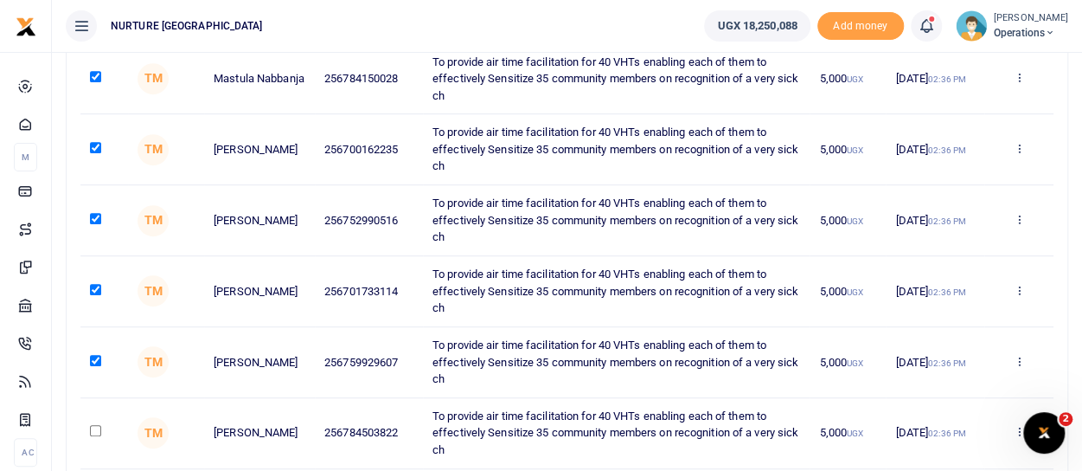
checkbox input "true"
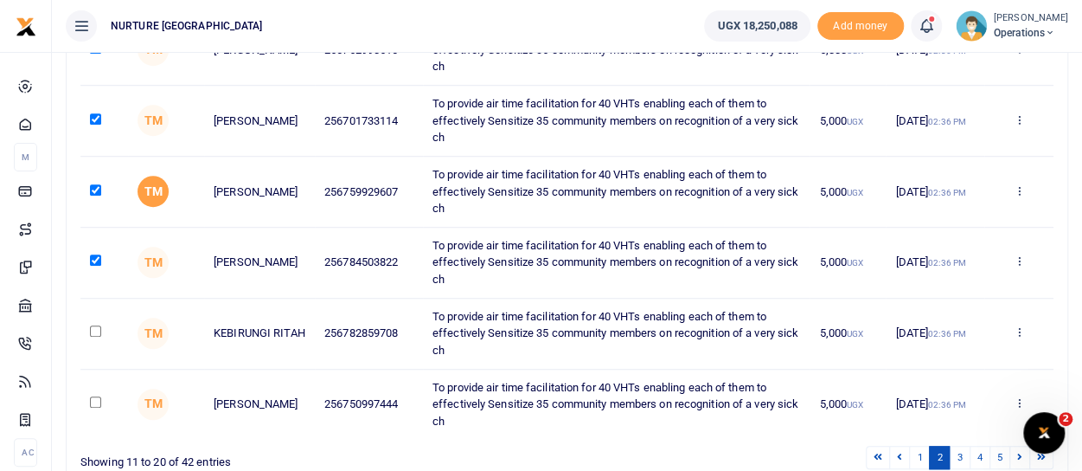
scroll to position [545, 0]
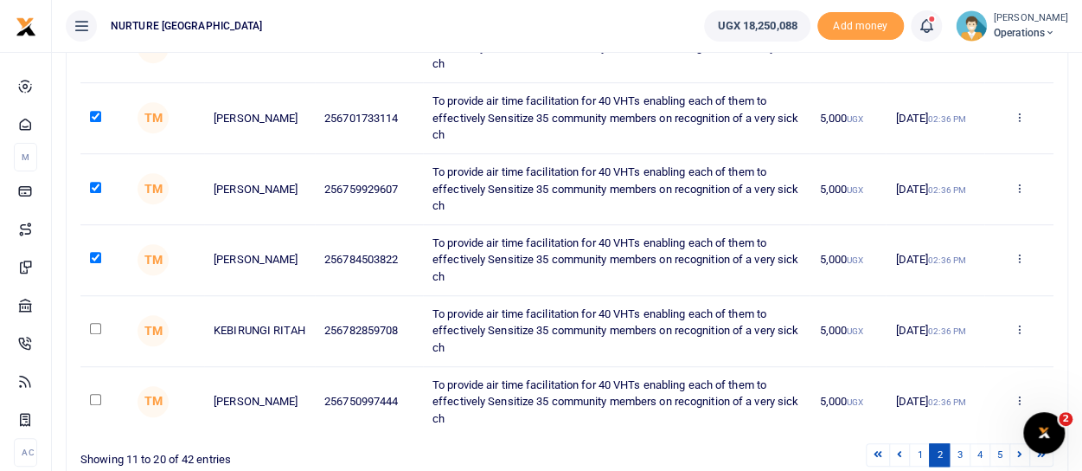
click at [98, 324] on input "checkbox" at bounding box center [95, 328] width 11 height 11
checkbox input "true"
click at [97, 395] on input "checkbox" at bounding box center [95, 399] width 11 height 11
checkbox input "true"
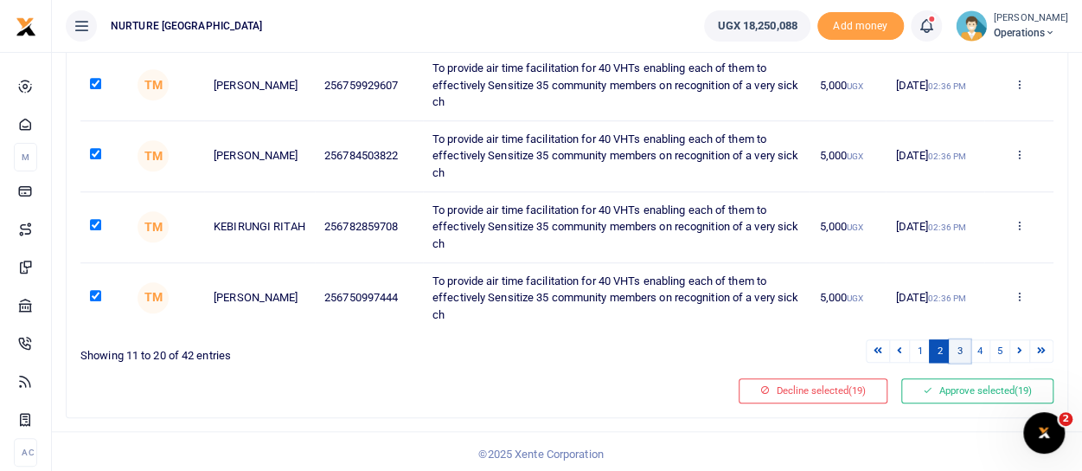
click at [964, 347] on link "3" at bounding box center [959, 350] width 21 height 23
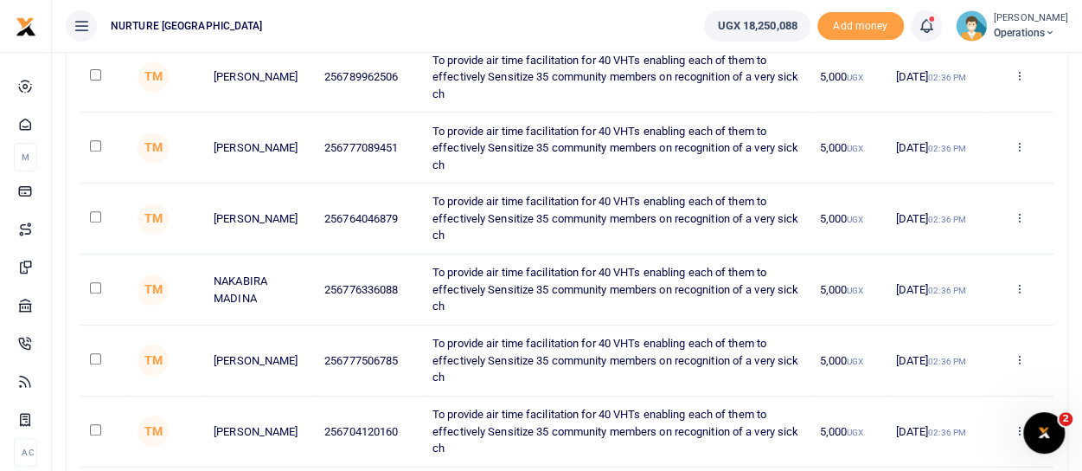
scroll to position [216, 0]
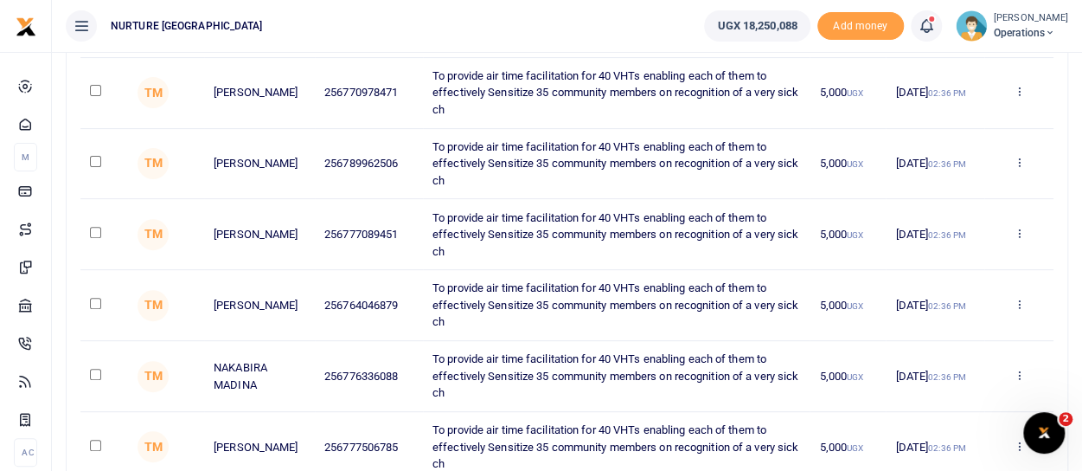
click at [95, 79] on td at bounding box center [104, 93] width 48 height 71
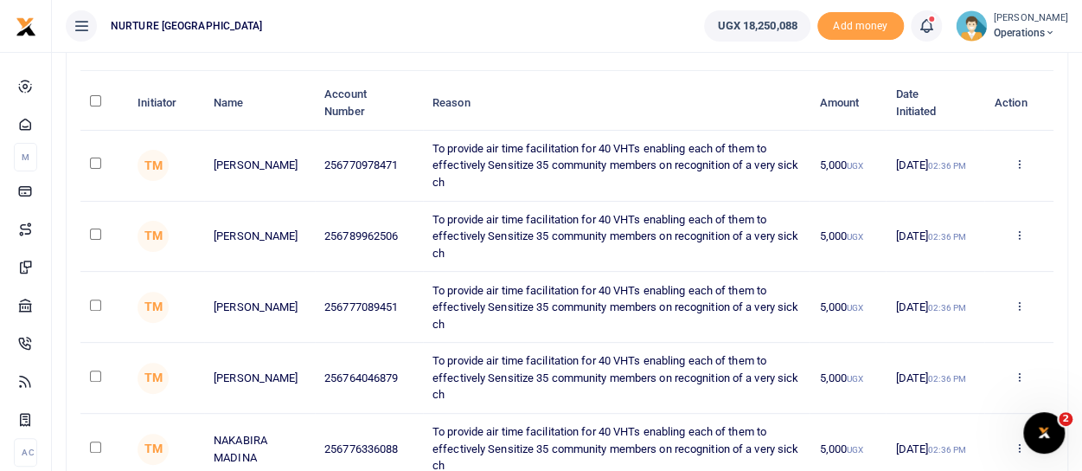
scroll to position [130, 0]
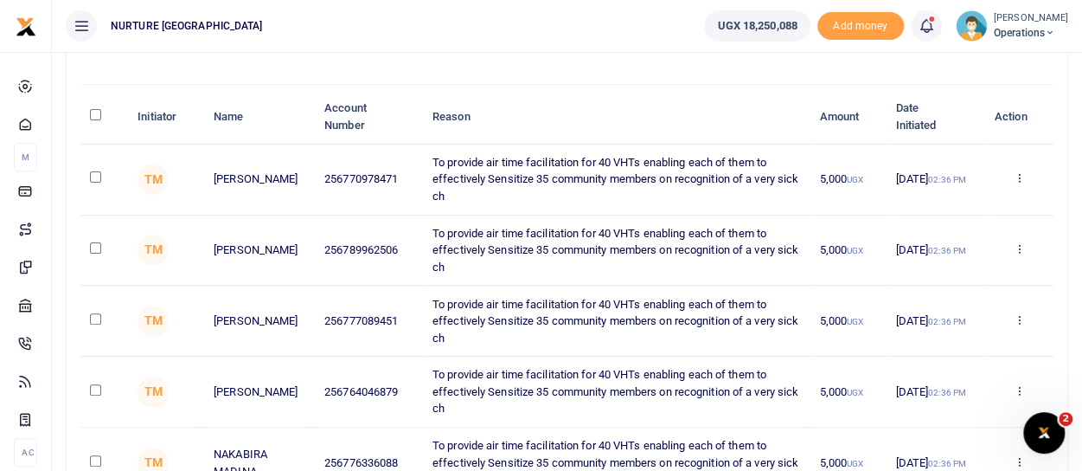
click at [95, 177] on input "checkbox" at bounding box center [95, 176] width 11 height 11
checkbox input "true"
drag, startPoint x: 97, startPoint y: 248, endPoint x: 95, endPoint y: 259, distance: 10.5
click at [96, 248] on input "checkbox" at bounding box center [95, 247] width 11 height 11
checkbox input "true"
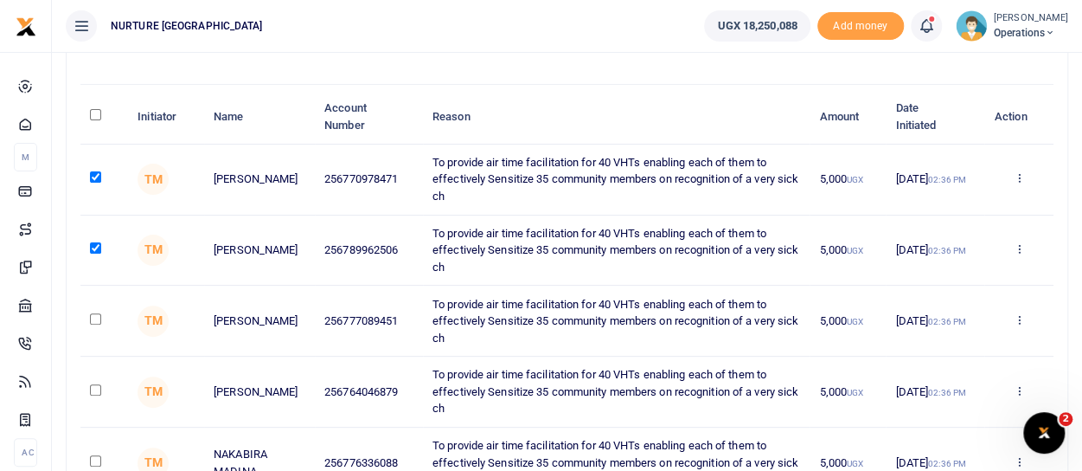
click at [91, 316] on input "checkbox" at bounding box center [95, 318] width 11 height 11
checkbox input "true"
click at [92, 387] on input "checkbox" at bounding box center [95, 389] width 11 height 11
checkbox input "true"
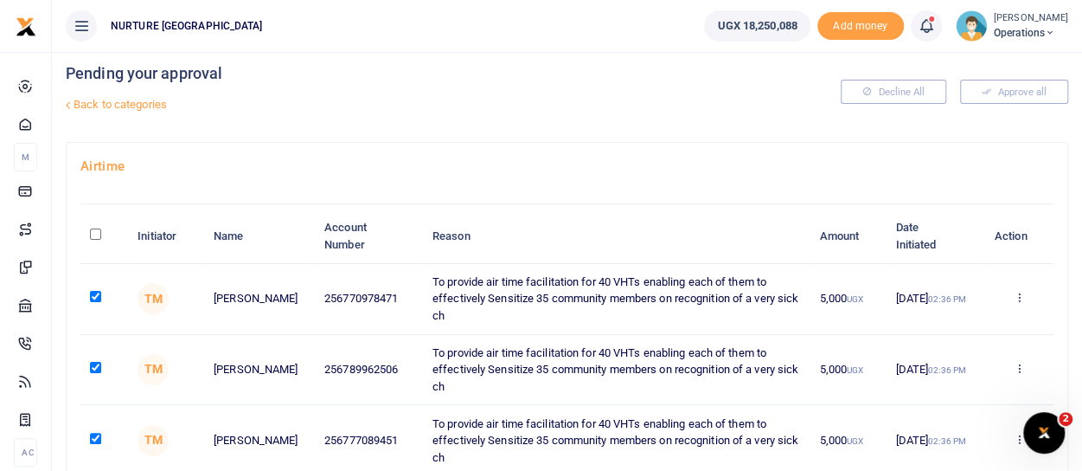
scroll to position [0, 0]
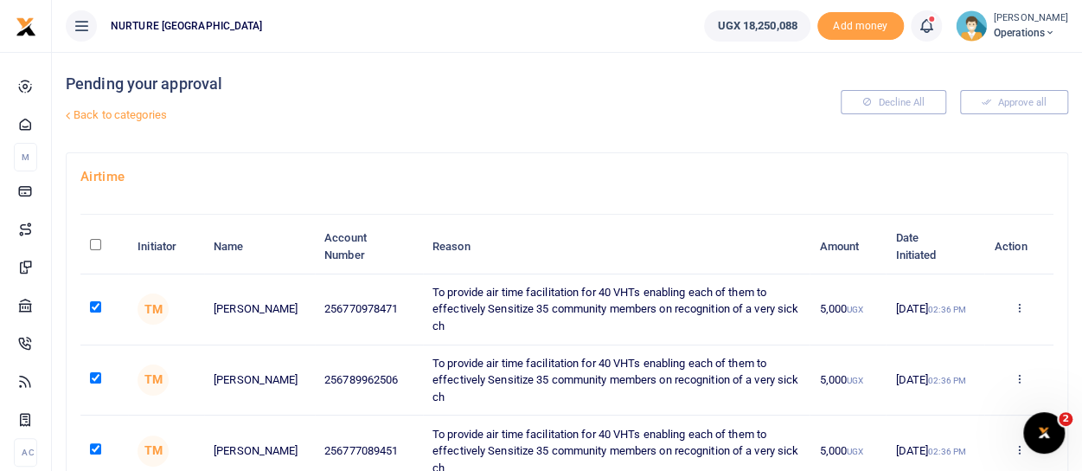
click at [97, 243] on input "\a \a : activate to sort column descending" at bounding box center [95, 244] width 11 height 11
checkbox input "true"
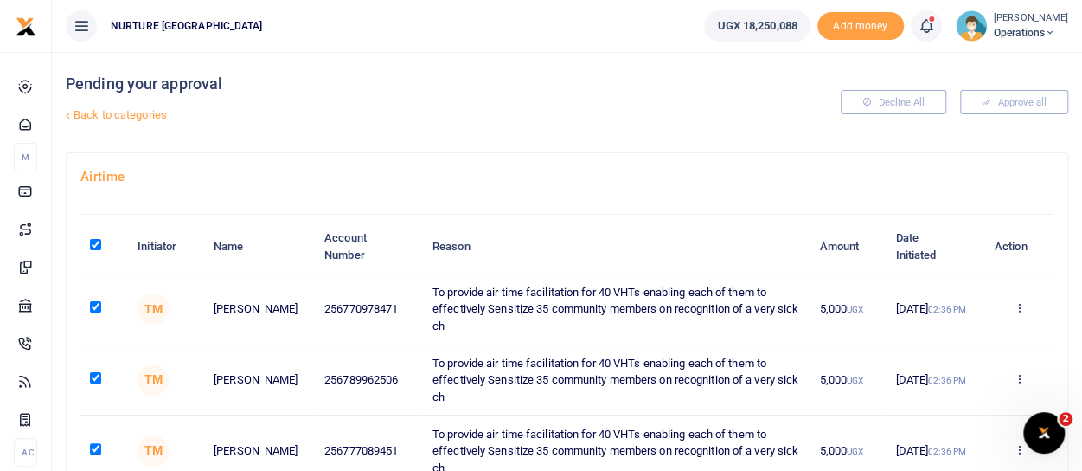
checkbox input "true"
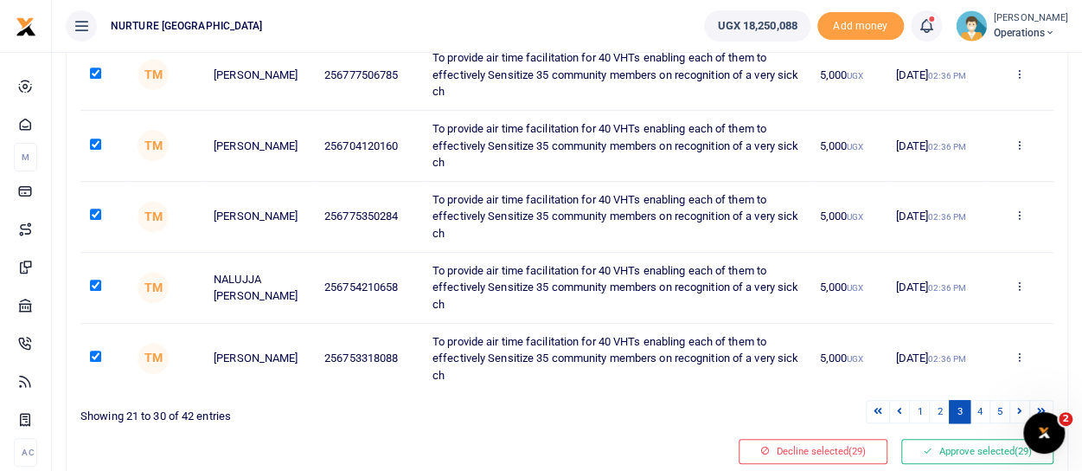
scroll to position [606, 0]
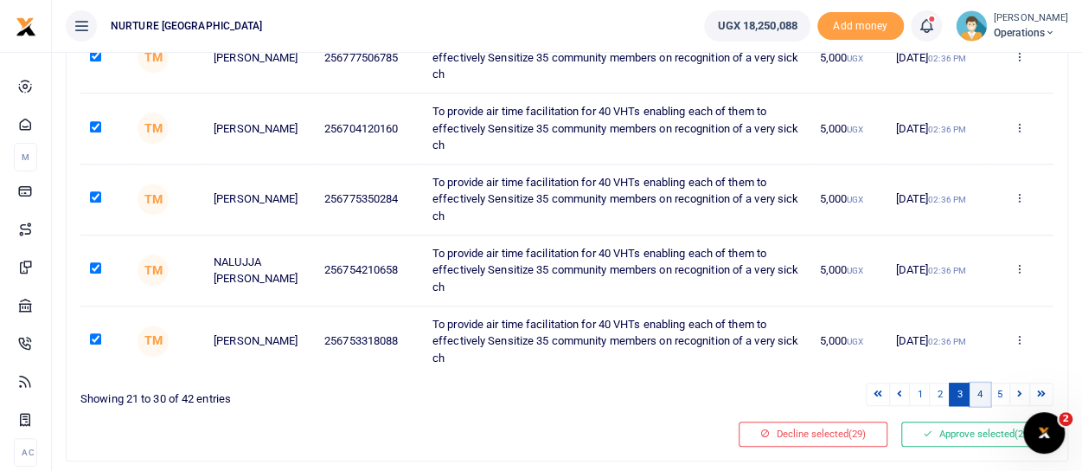
click at [985, 391] on link "4" at bounding box center [980, 393] width 21 height 23
checkbox input "false"
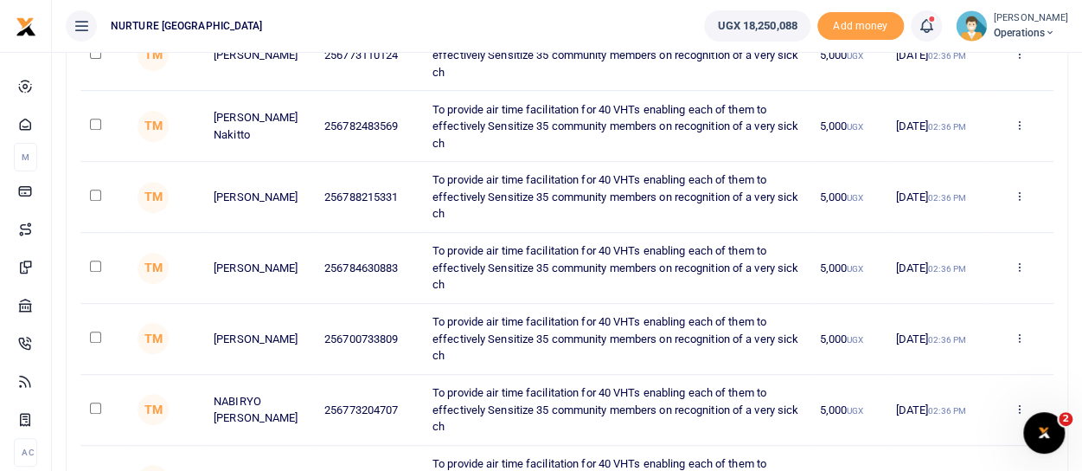
scroll to position [260, 0]
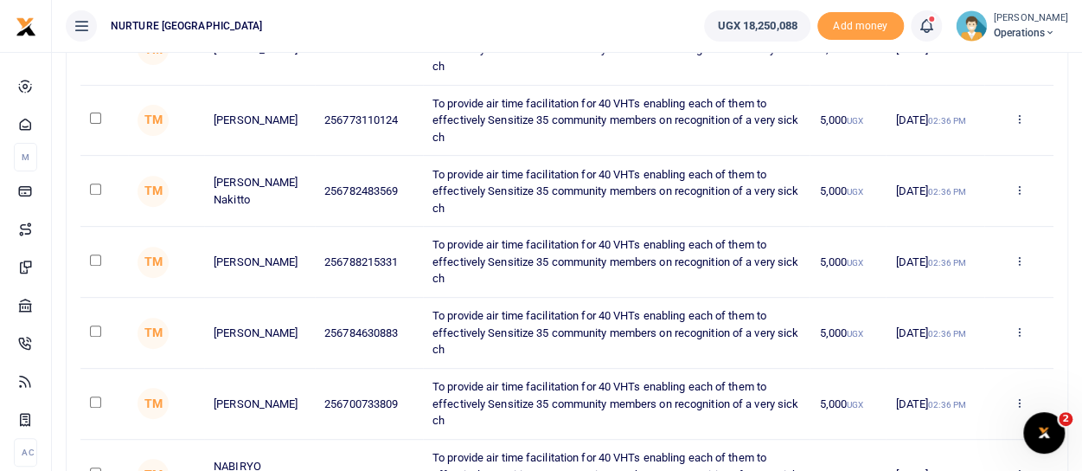
click at [94, 116] on input "checkbox" at bounding box center [95, 117] width 11 height 11
checkbox input "true"
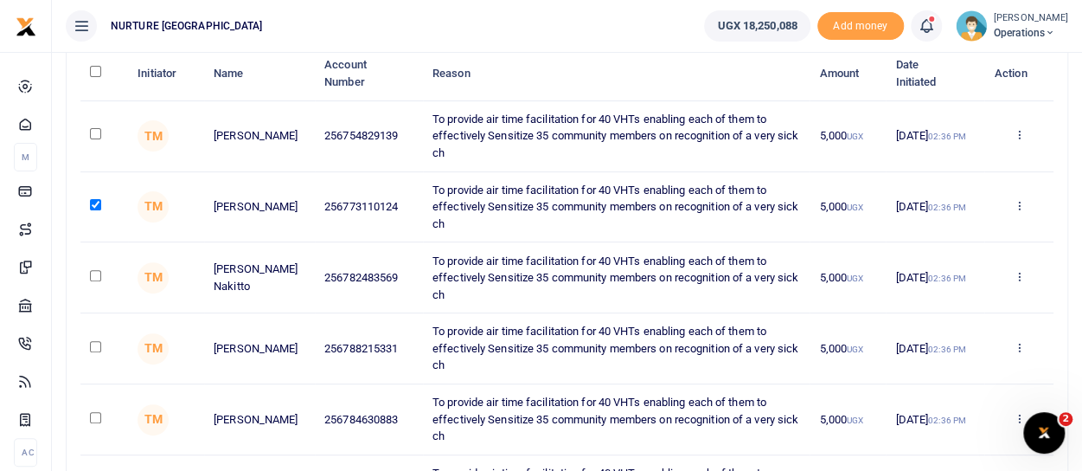
click at [95, 72] on input "\a \a : activate to sort column descending" at bounding box center [95, 71] width 11 height 11
checkbox input "true"
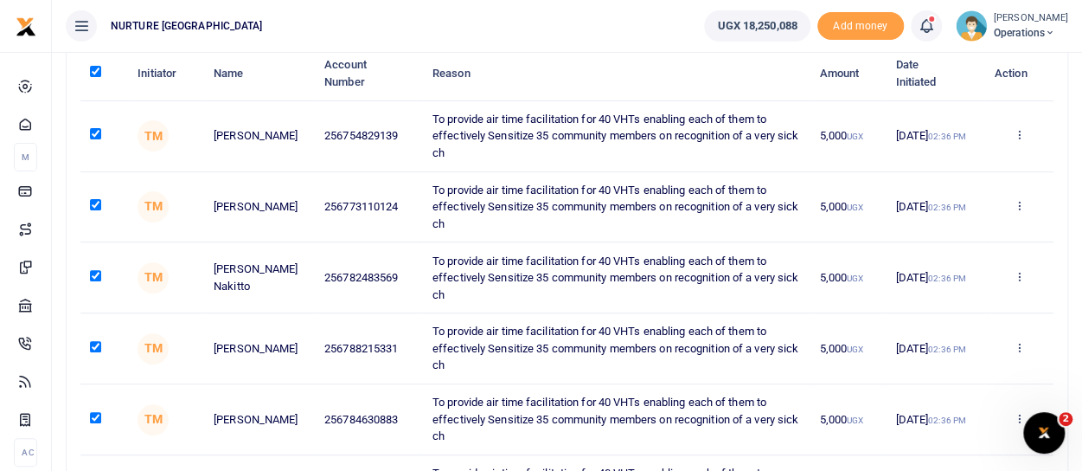
checkbox input "true"
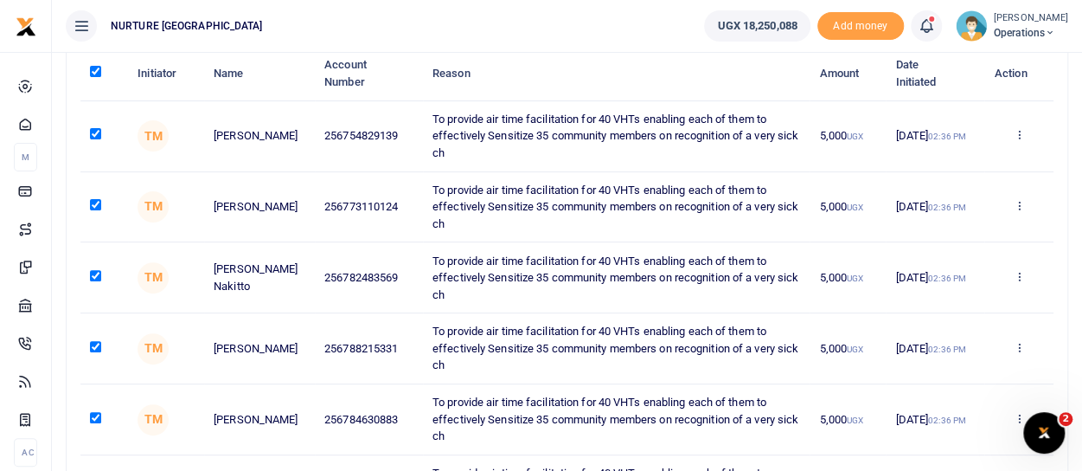
checkbox input "true"
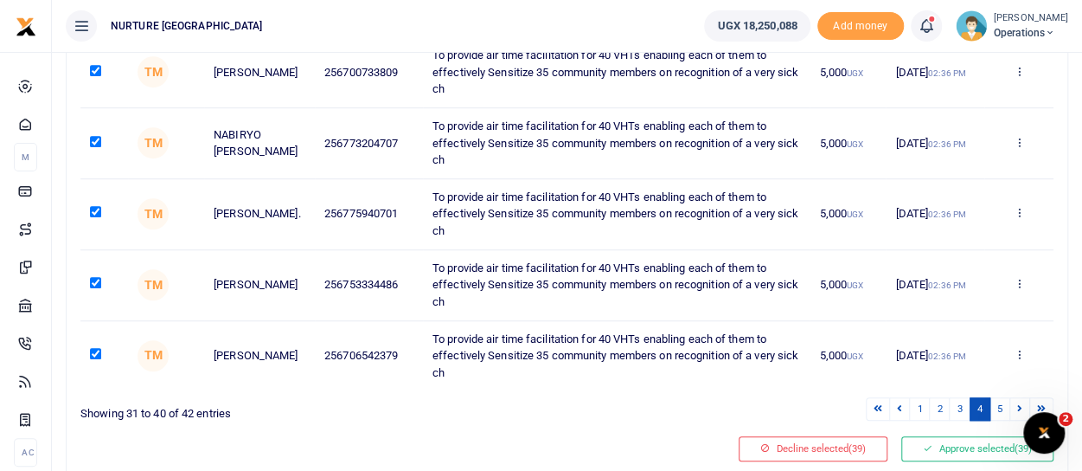
scroll to position [649, 0]
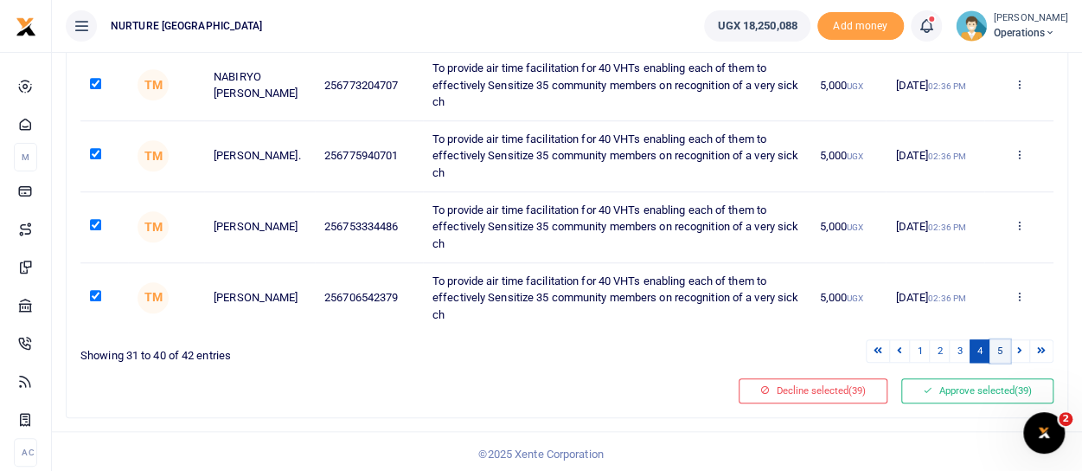
click at [1002, 350] on link "5" at bounding box center [1000, 350] width 21 height 23
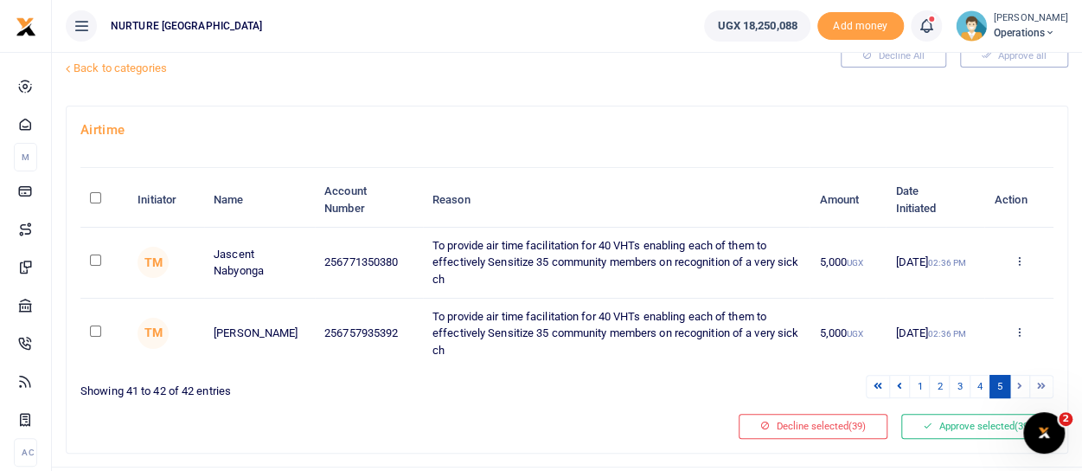
scroll to position [0, 0]
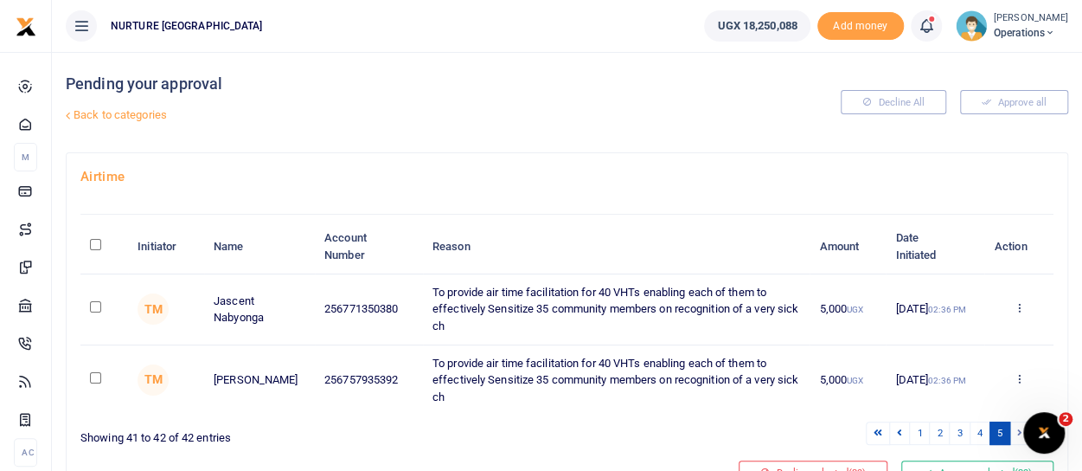
click at [90, 241] on input "\a \a : activate to sort column descending" at bounding box center [95, 244] width 11 height 11
checkbox input "true"
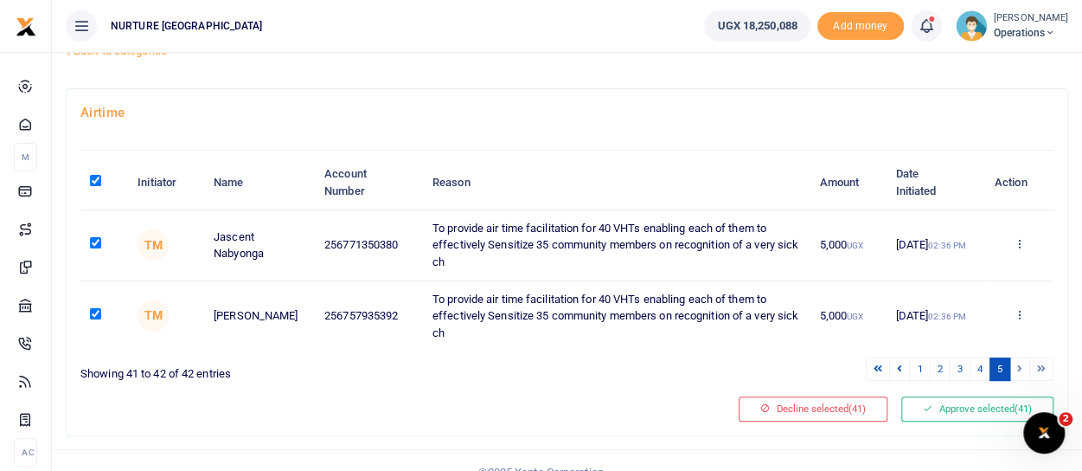
scroll to position [85, 0]
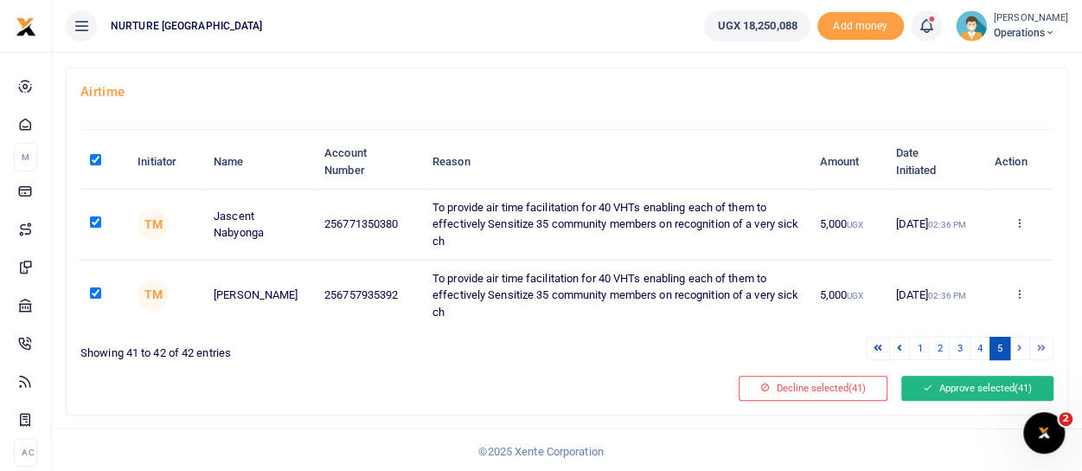
click at [962, 381] on button "Approve selected (41)" at bounding box center [978, 388] width 152 height 24
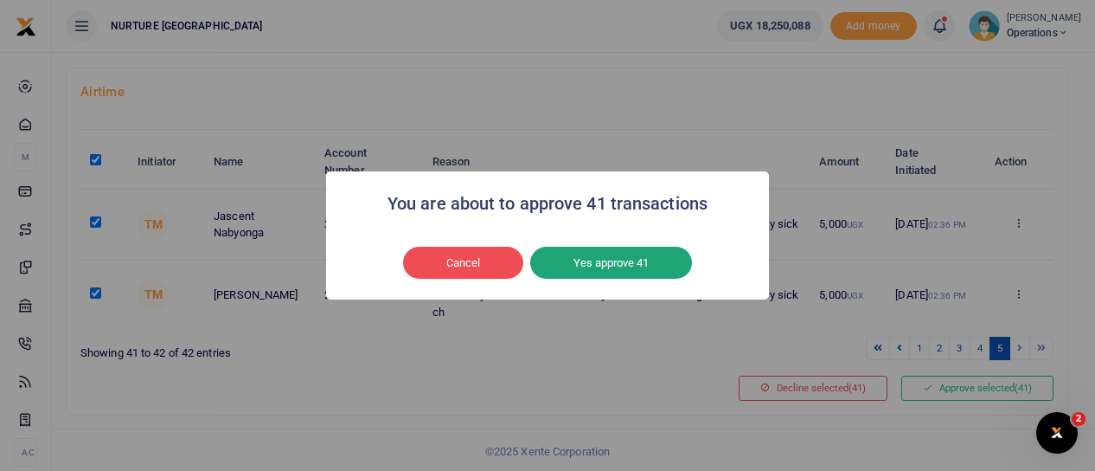
click at [618, 266] on button "Yes approve 41" at bounding box center [611, 263] width 162 height 33
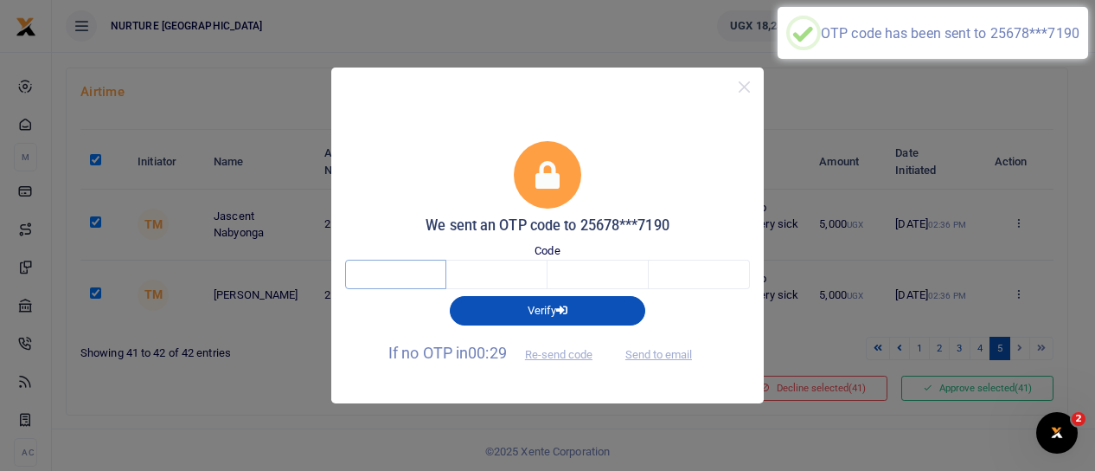
click at [398, 276] on input "text" at bounding box center [395, 274] width 101 height 29
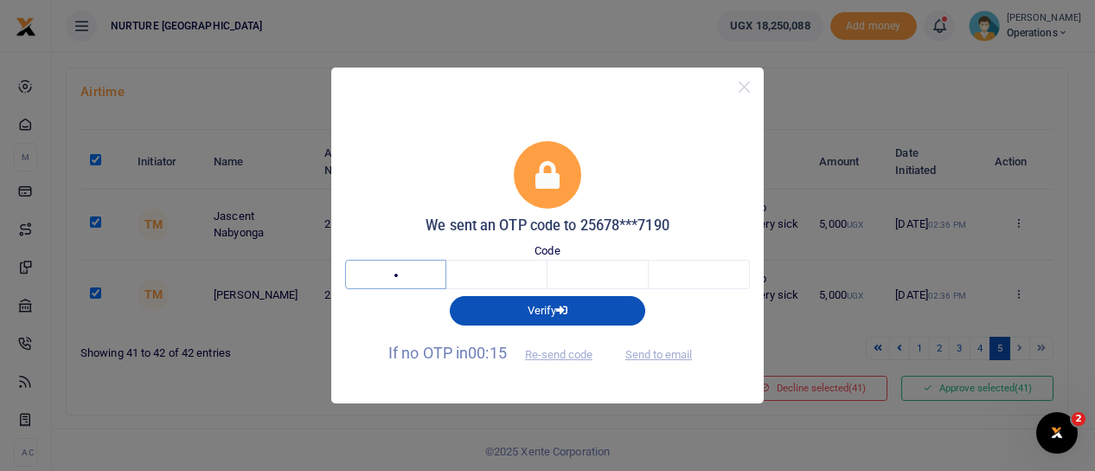
type input "3"
type input "0"
type input "6"
type input "9"
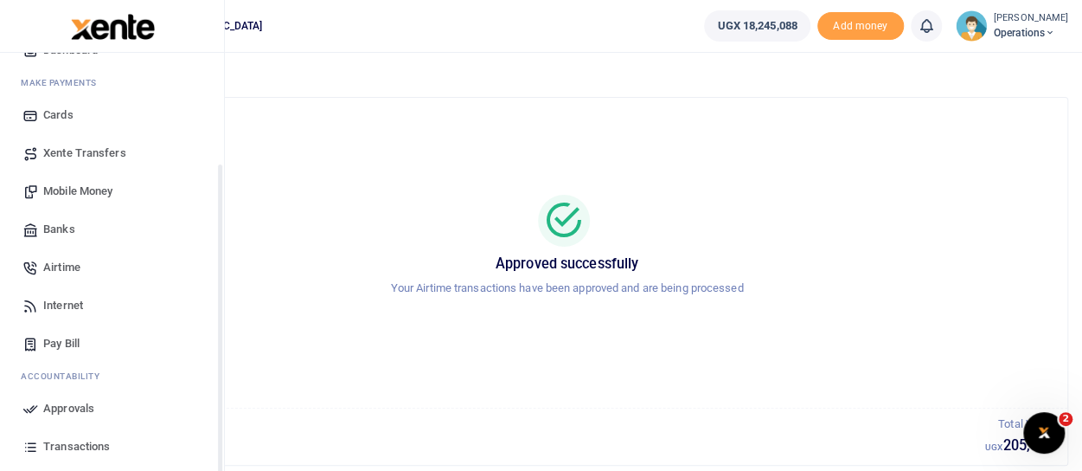
scroll to position [184, 0]
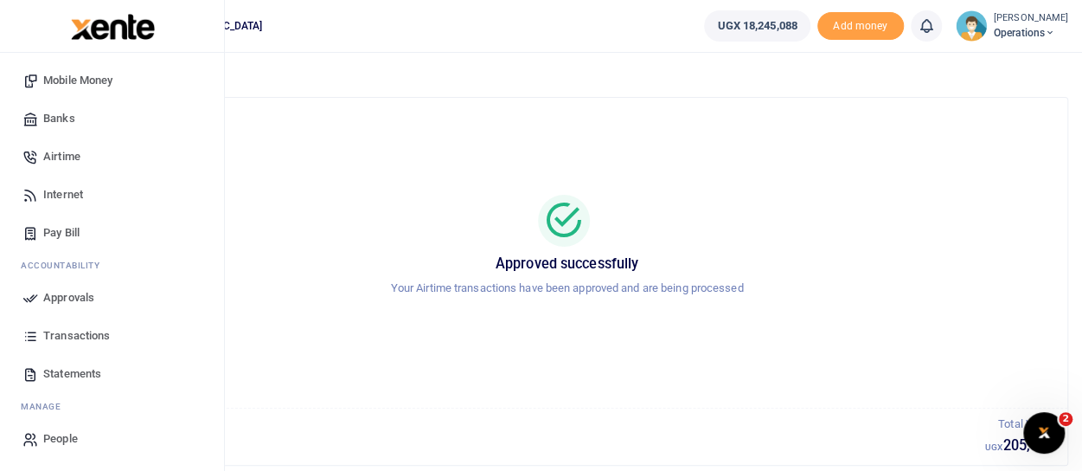
click at [76, 300] on span "Approvals" at bounding box center [68, 297] width 51 height 17
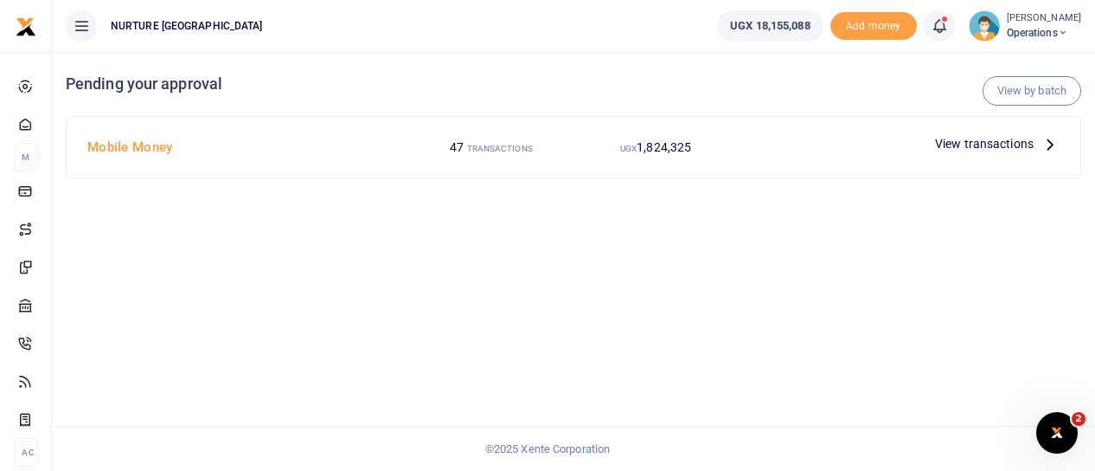
click at [995, 143] on span "View transactions" at bounding box center [984, 143] width 99 height 19
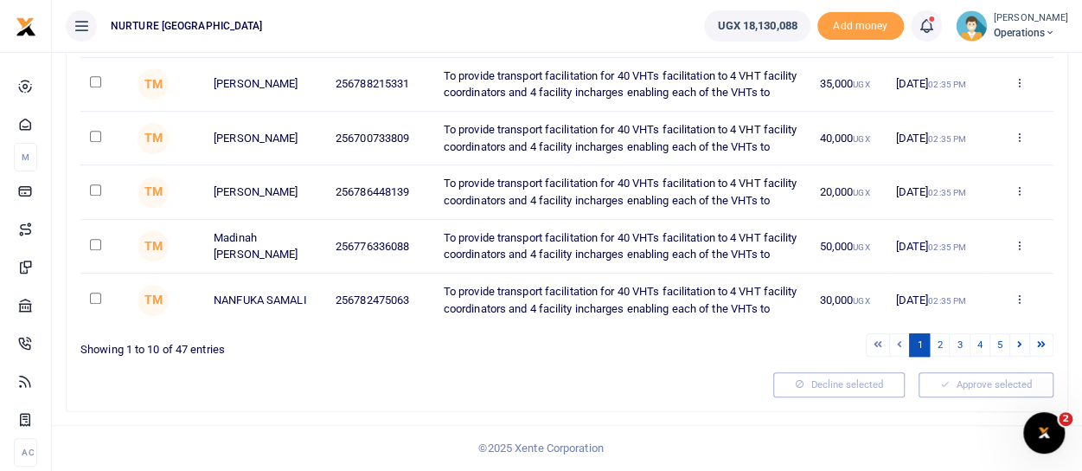
scroll to position [562, 0]
click at [945, 356] on link "2" at bounding box center [939, 344] width 21 height 23
click at [962, 356] on link "3" at bounding box center [959, 344] width 21 height 23
click at [989, 343] on link "4" at bounding box center [980, 344] width 21 height 23
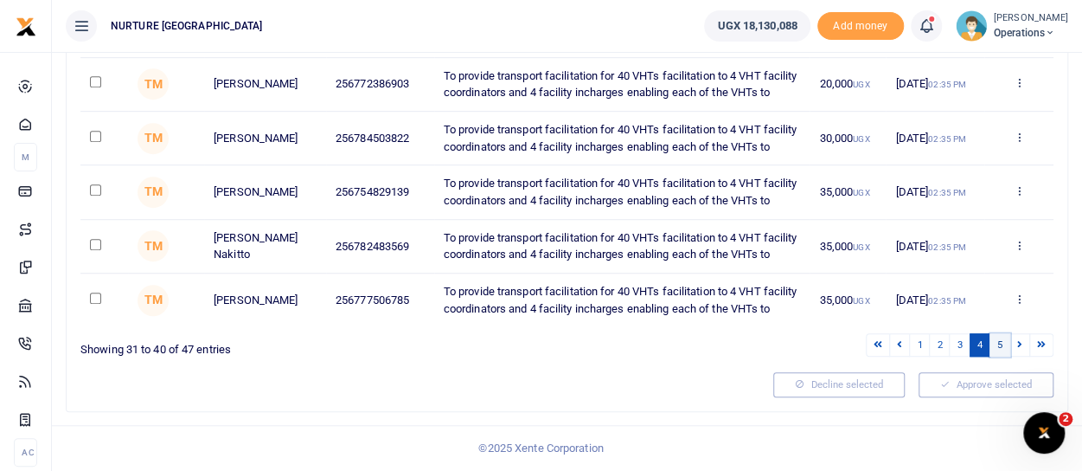
click at [1002, 342] on link "5" at bounding box center [1000, 344] width 21 height 23
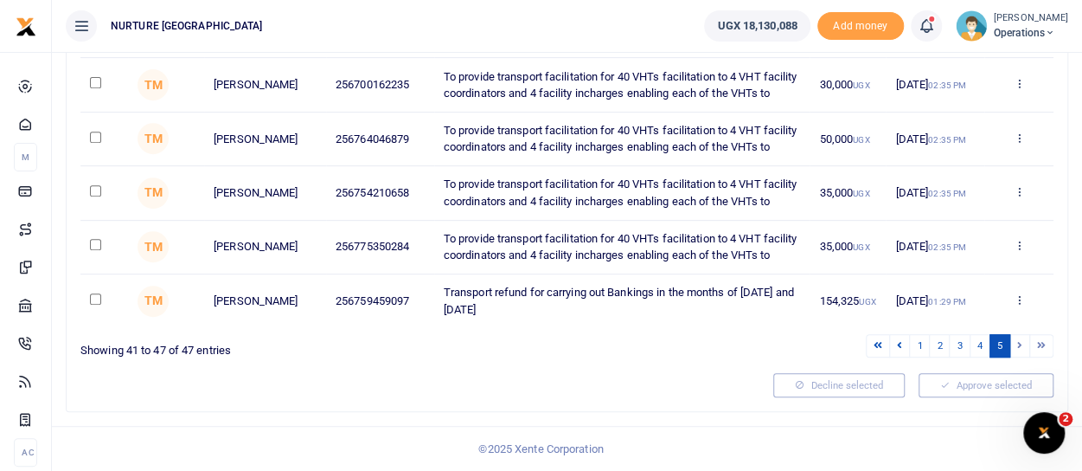
scroll to position [420, 0]
click at [922, 343] on link "1" at bounding box center [919, 345] width 21 height 23
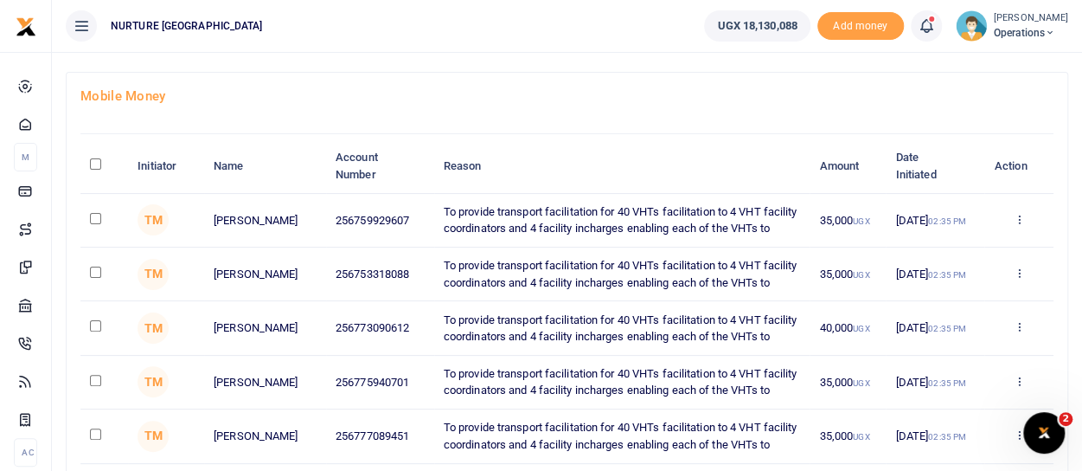
scroll to position [0, 0]
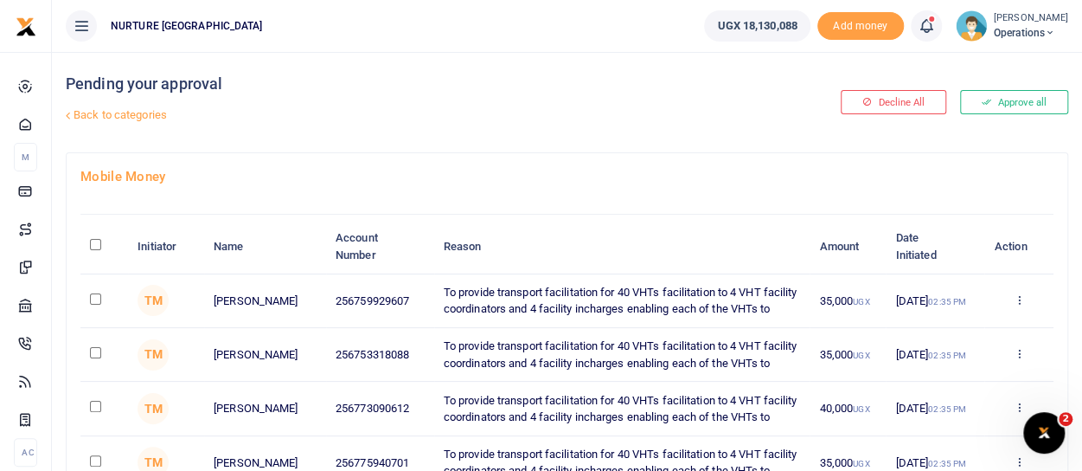
click at [97, 241] on input "\a \a : activate to sort column descending" at bounding box center [95, 244] width 11 height 11
checkbox input "true"
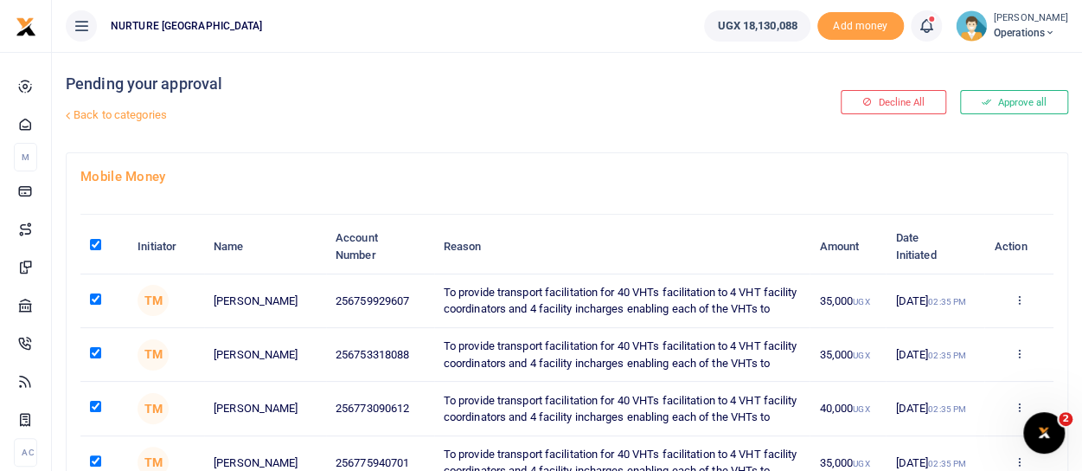
checkbox input "true"
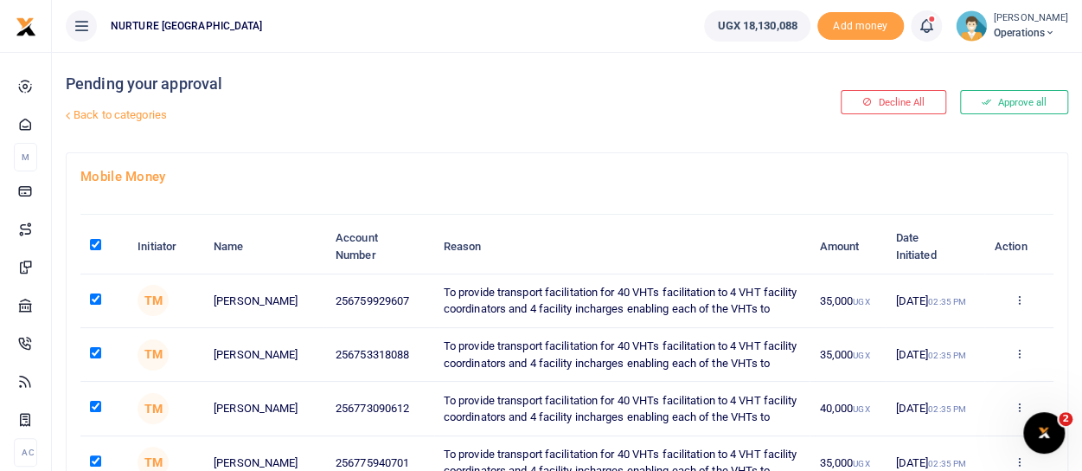
checkbox input "true"
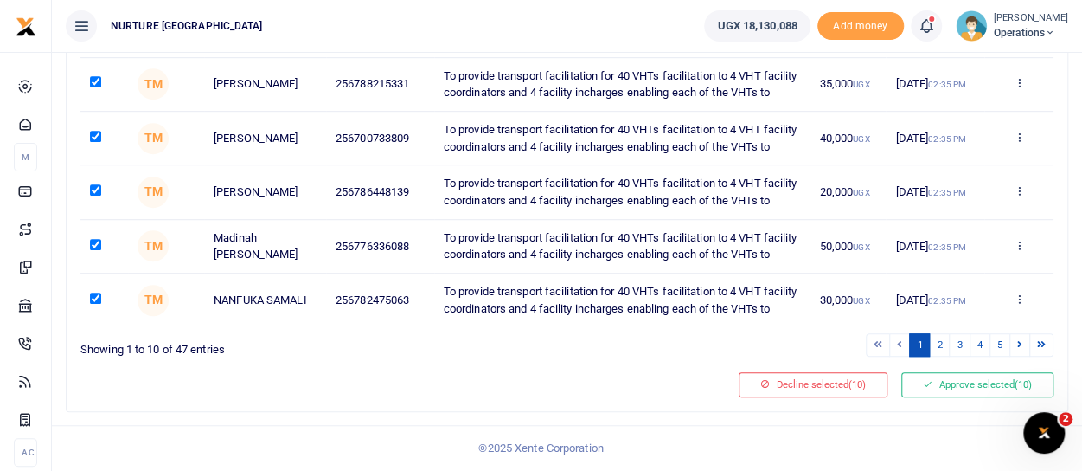
scroll to position [649, 0]
click at [942, 346] on link "2" at bounding box center [939, 344] width 21 height 23
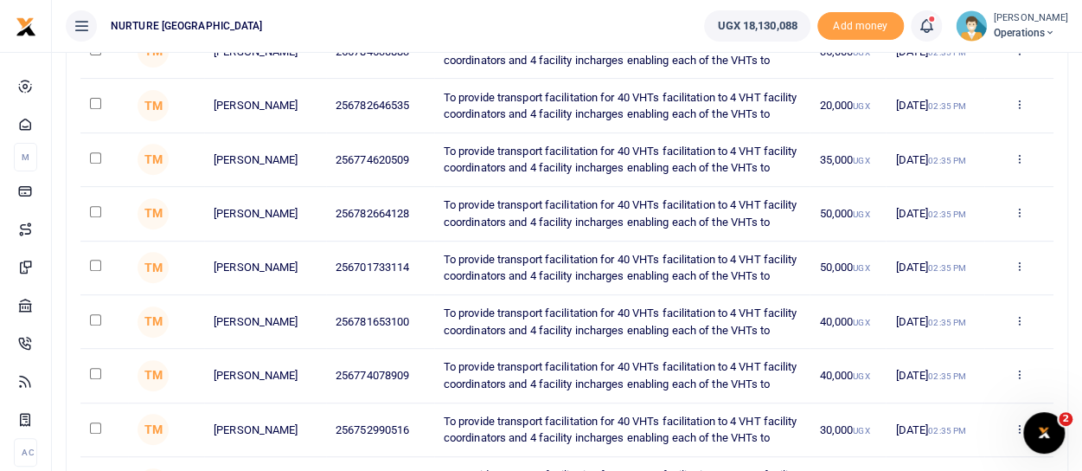
scroll to position [43, 0]
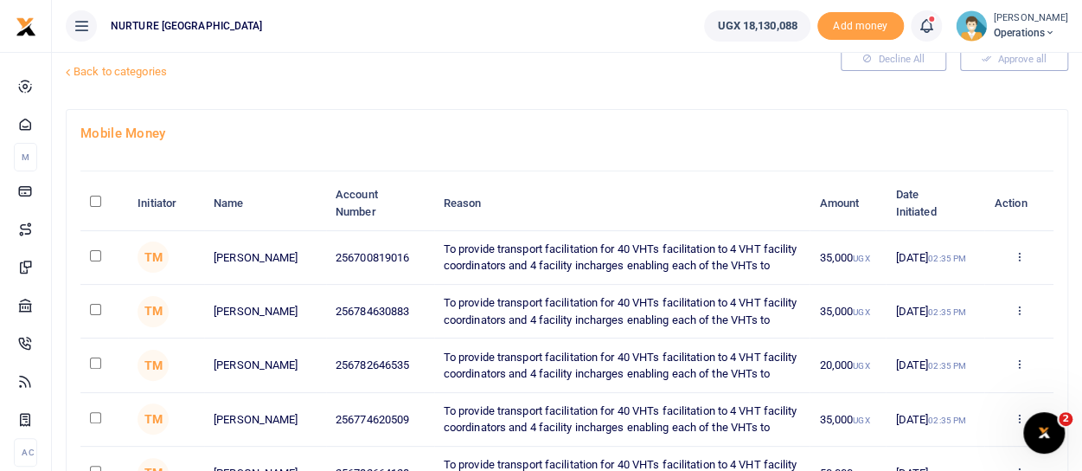
click at [94, 202] on input "\a \a : activate to sort column descending" at bounding box center [95, 201] width 11 height 11
checkbox input "true"
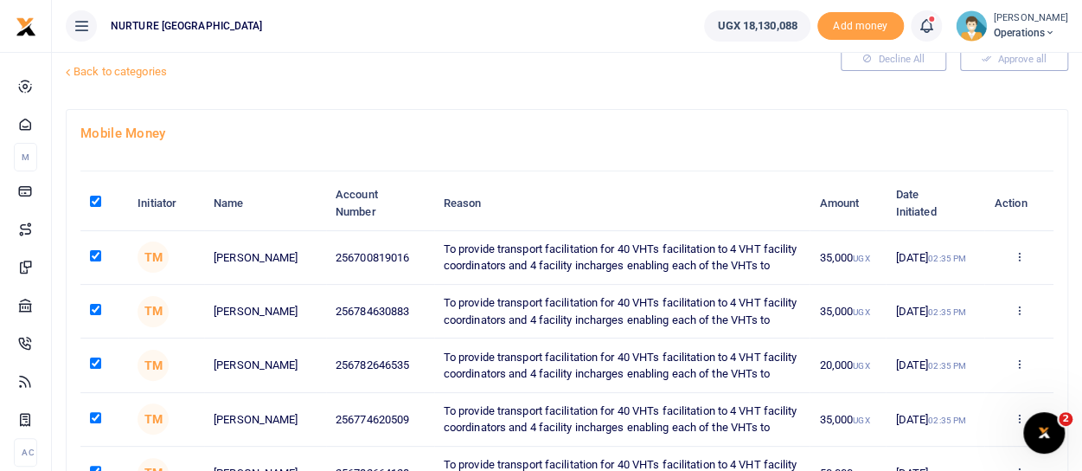
checkbox input "true"
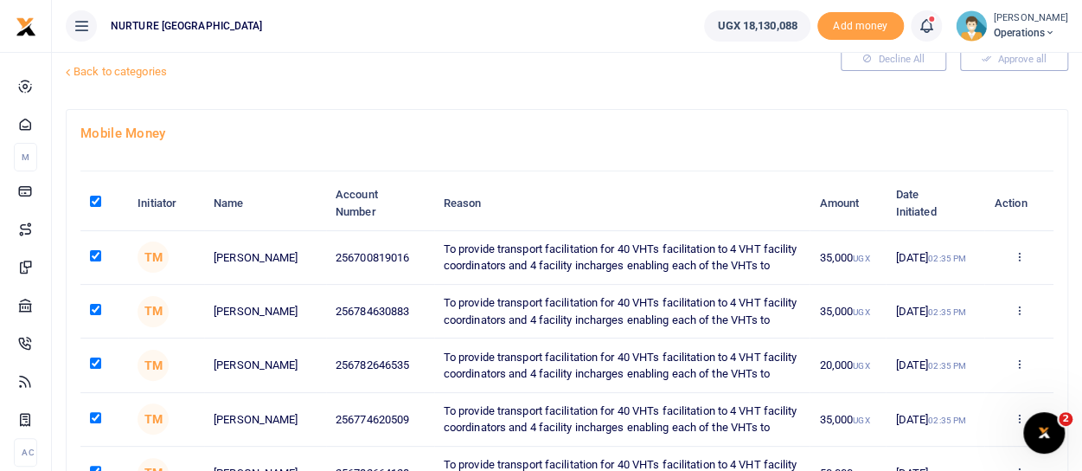
checkbox input "true"
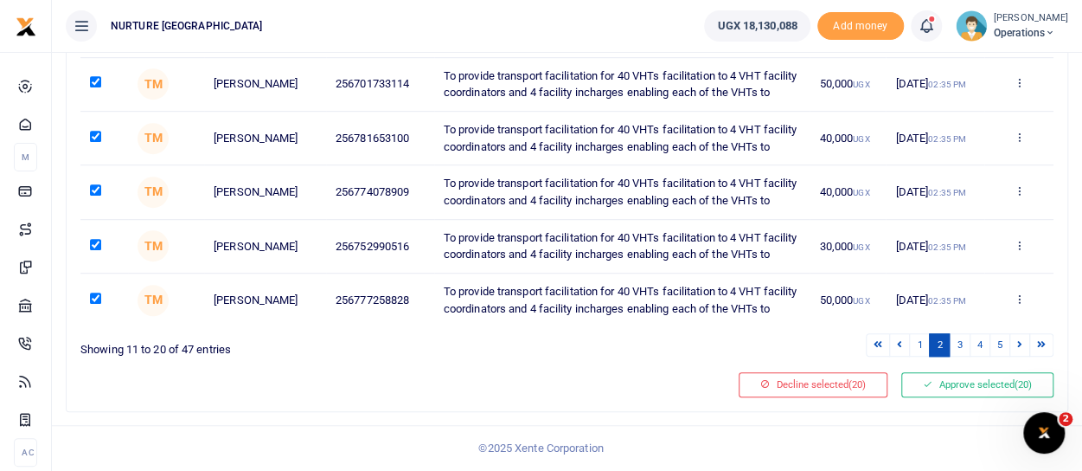
scroll to position [649, 0]
click at [967, 348] on link "3" at bounding box center [959, 344] width 21 height 23
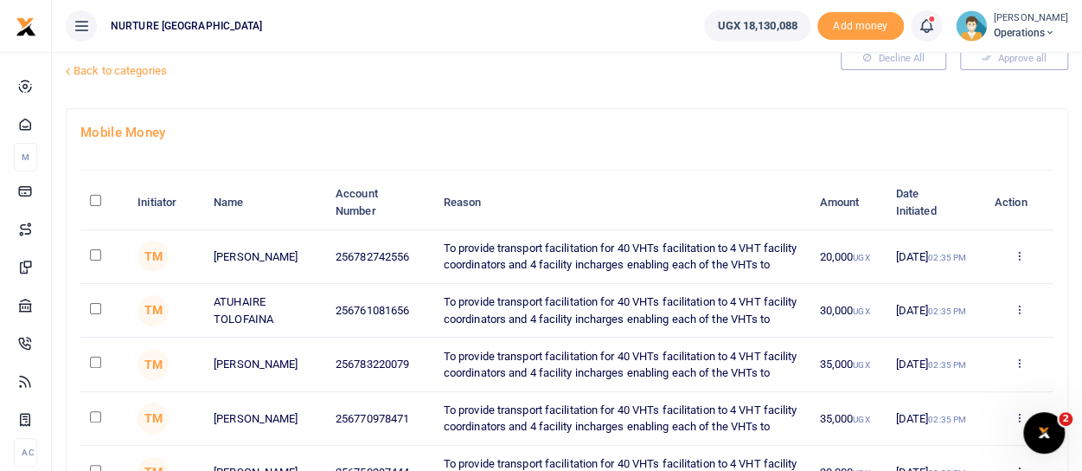
scroll to position [43, 0]
click at [93, 200] on input "\a \a : activate to sort column descending" at bounding box center [95, 201] width 11 height 11
checkbox input "true"
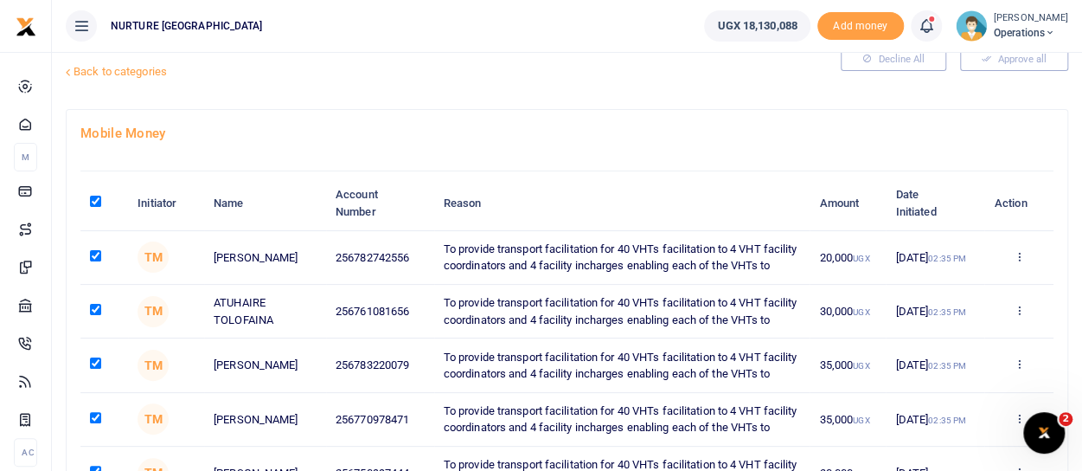
checkbox input "true"
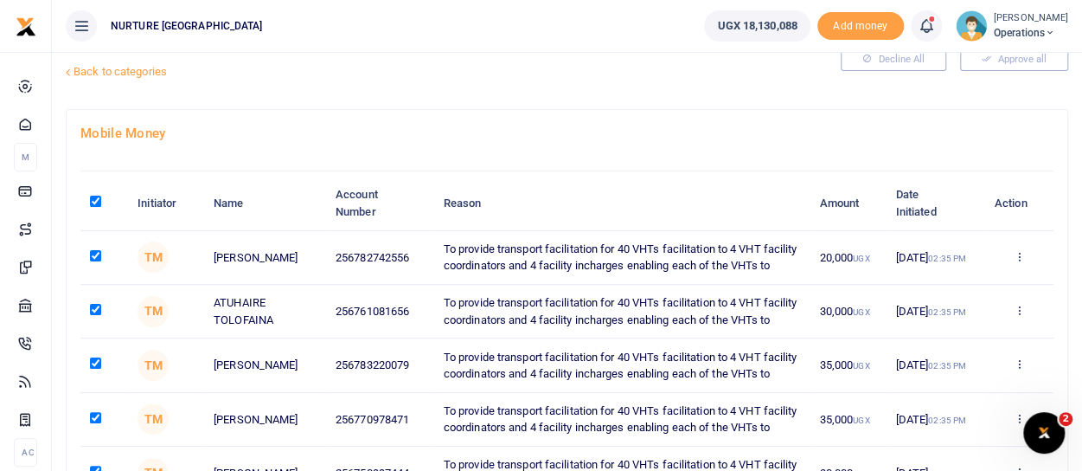
checkbox input "true"
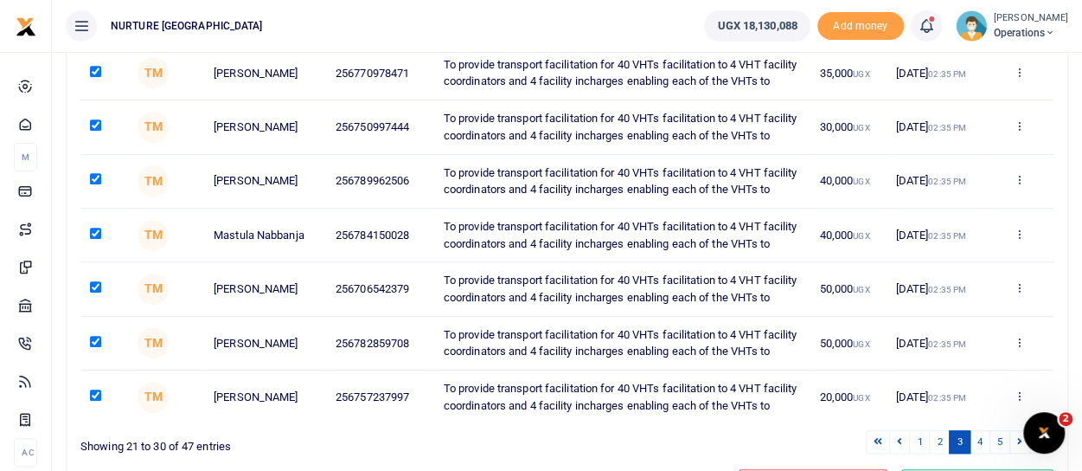
scroll to position [649, 0]
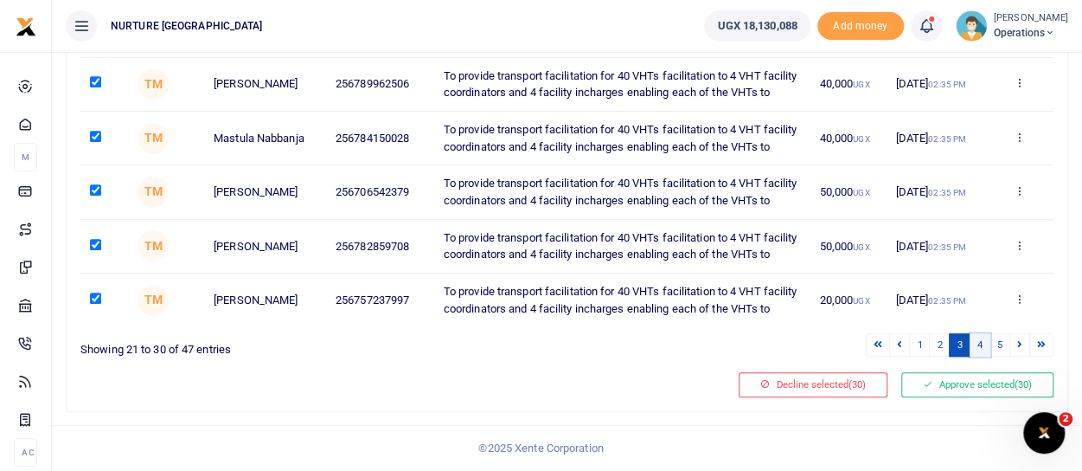
click at [985, 350] on link "4" at bounding box center [980, 344] width 21 height 23
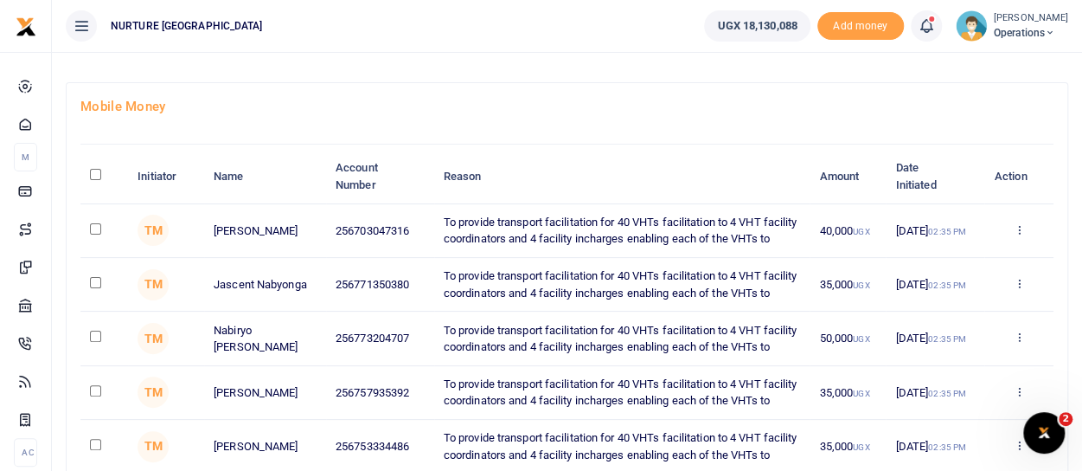
scroll to position [0, 0]
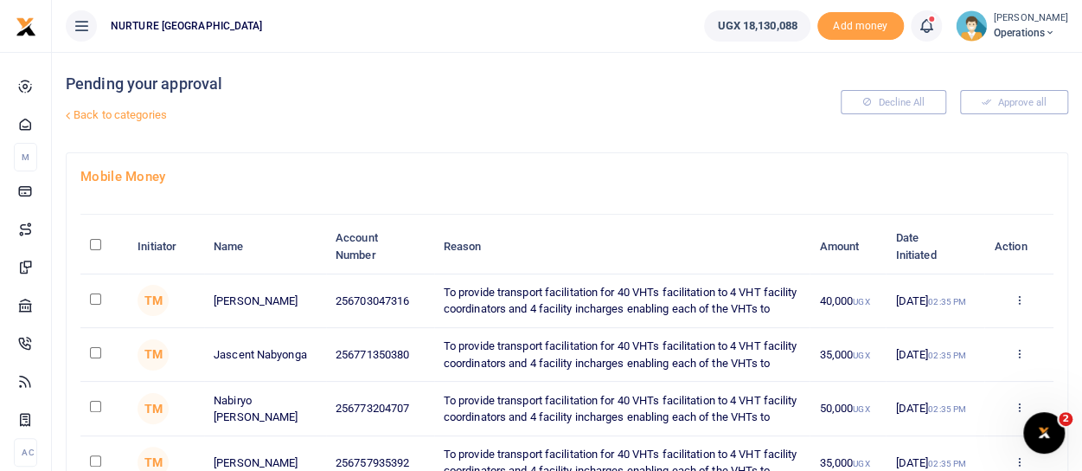
click at [94, 245] on input "\a \a : activate to sort column descending" at bounding box center [95, 244] width 11 height 11
checkbox input "true"
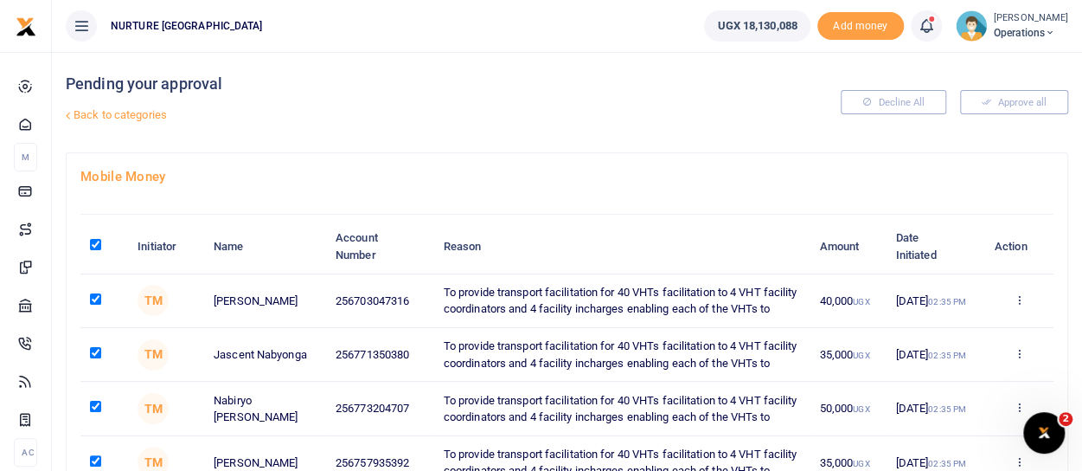
checkbox input "true"
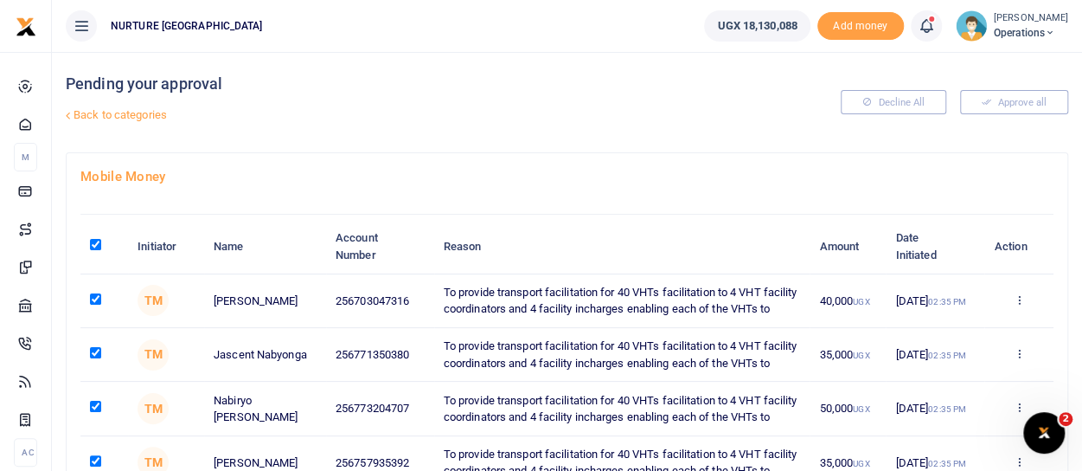
checkbox input "true"
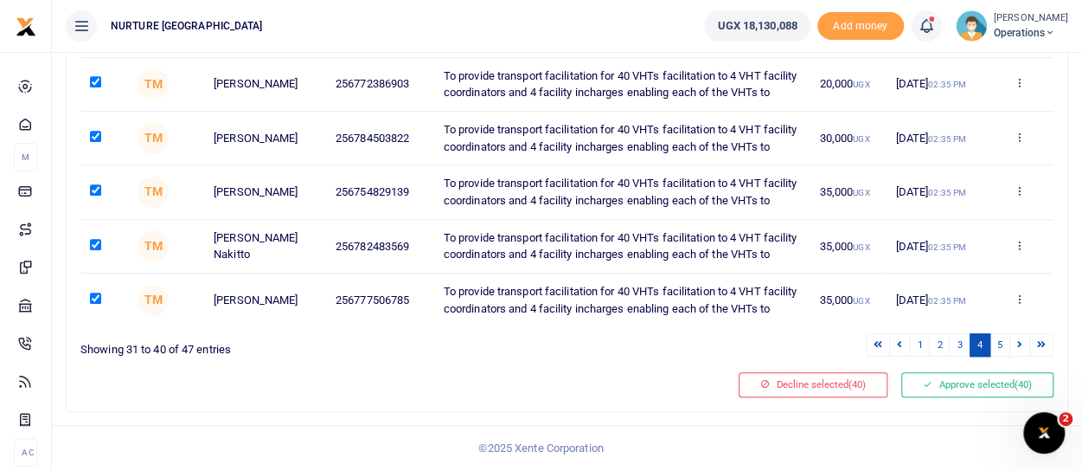
scroll to position [649, 0]
click at [999, 349] on link "5" at bounding box center [1000, 344] width 21 height 23
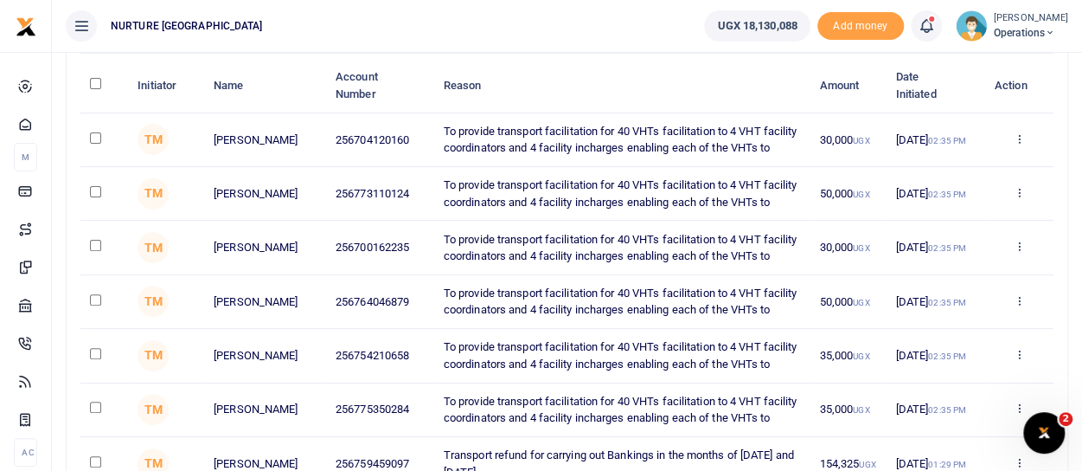
scroll to position [0, 0]
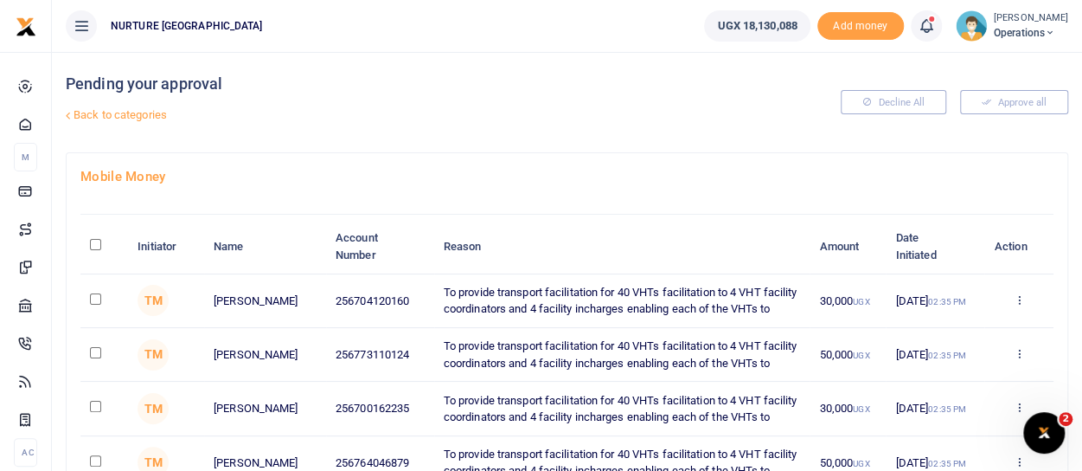
click at [93, 242] on input "\a \a : activate to sort column descending" at bounding box center [95, 244] width 11 height 11
checkbox input "true"
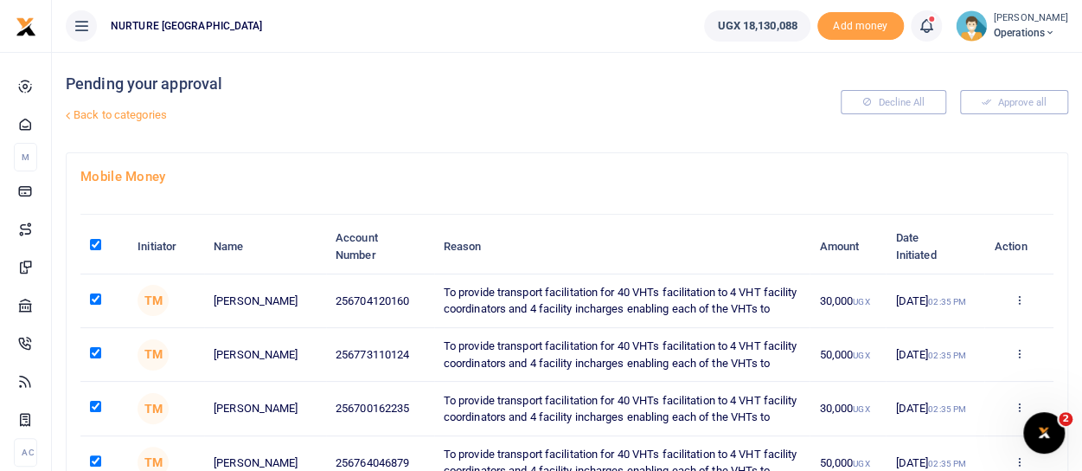
checkbox input "true"
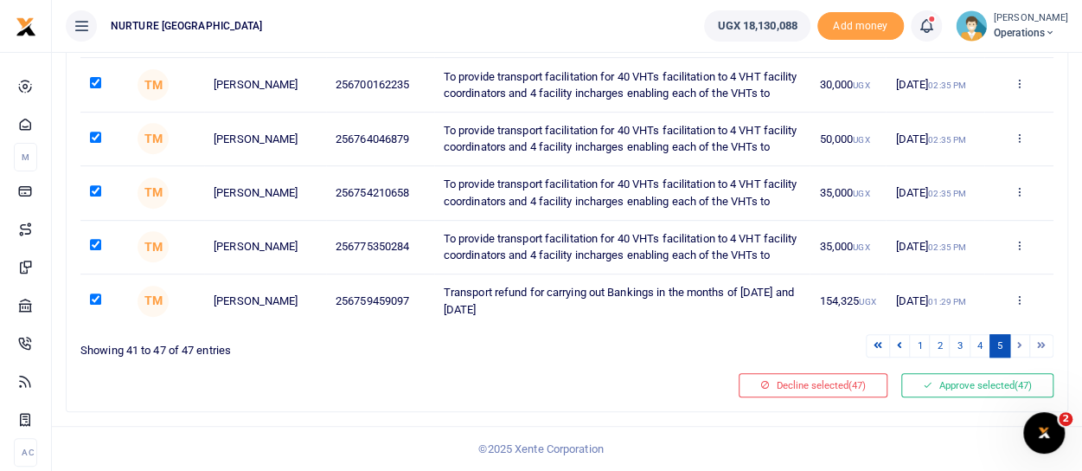
scroll to position [420, 0]
click at [1021, 348] on li at bounding box center [1021, 345] width 20 height 23
click at [1019, 348] on li at bounding box center [1021, 345] width 20 height 23
click at [960, 386] on button "Approve selected (47)" at bounding box center [978, 385] width 152 height 24
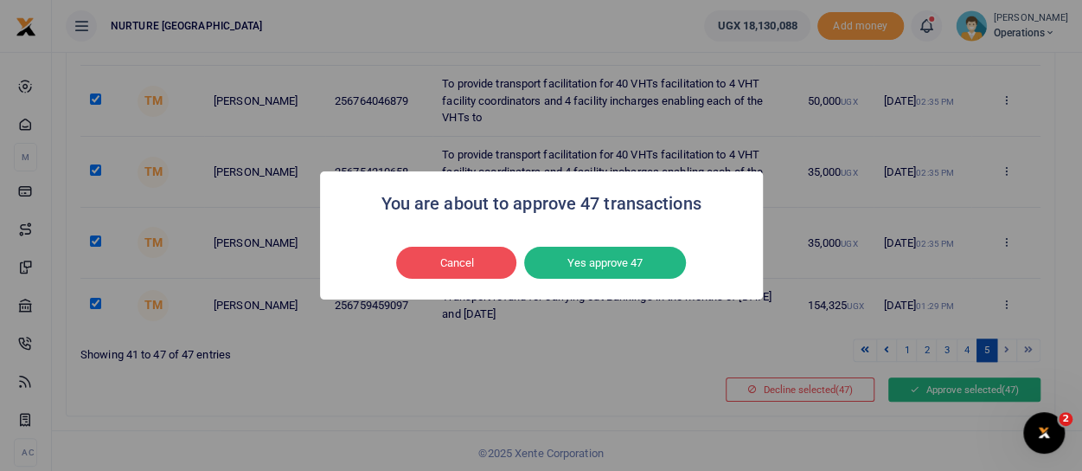
scroll to position [319, 0]
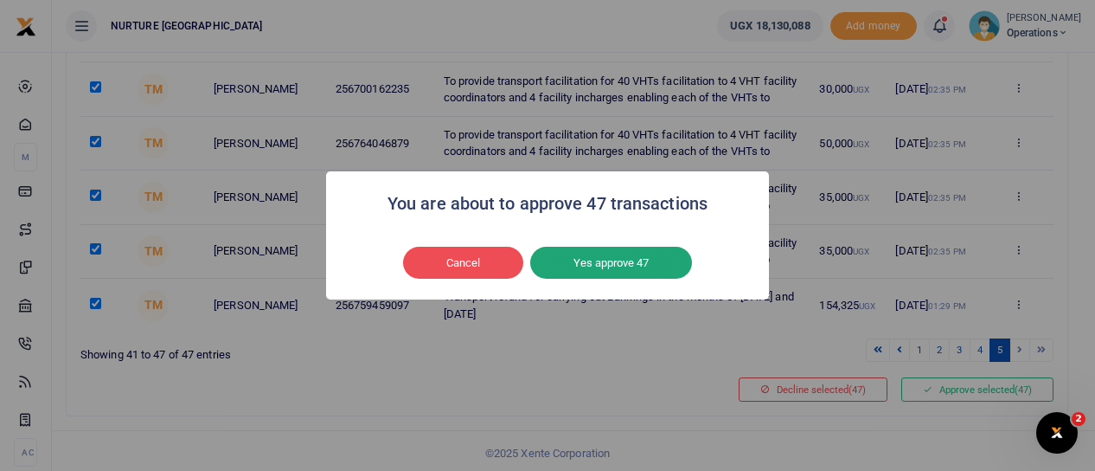
click at [598, 262] on button "Yes approve 47" at bounding box center [611, 263] width 162 height 33
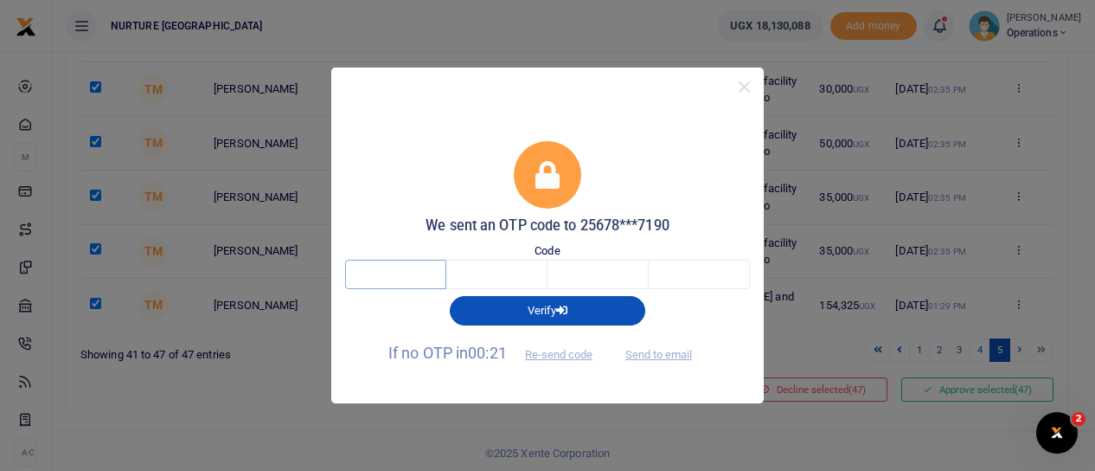
click at [398, 269] on input "text" at bounding box center [395, 274] width 101 height 29
type input "1"
type input "6"
type input "7"
